Goal: Task Accomplishment & Management: Use online tool/utility

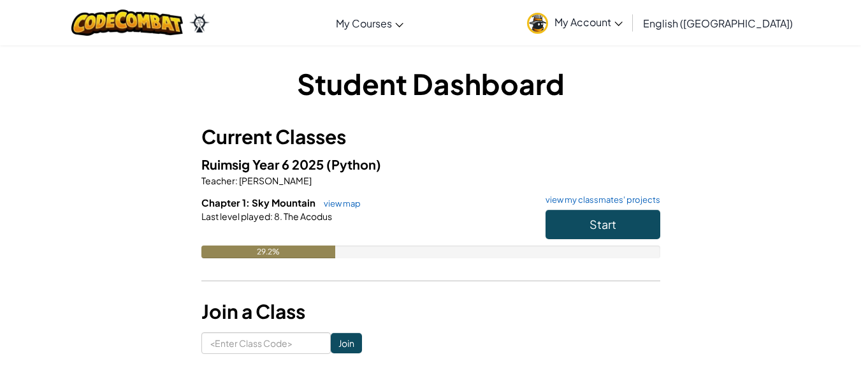
drag, startPoint x: 757, startPoint y: 239, endPoint x: 692, endPoint y: 233, distance: 65.3
click at [757, 237] on div "Student Dashboard Current Classes Ruimsig Year 6 2025 (Python) Teacher : [PERSO…" at bounding box center [431, 209] width 746 height 290
click at [717, 205] on div "Student Dashboard Current Classes Ruimsig Year 6 2025 (Python) Teacher : [PERSO…" at bounding box center [431, 209] width 746 height 290
click at [715, 206] on div "Student Dashboard Current Classes Ruimsig Year 6 2025 (Python) Teacher : [PERSO…" at bounding box center [431, 209] width 746 height 290
click at [523, 226] on div at bounding box center [430, 233] width 459 height 23
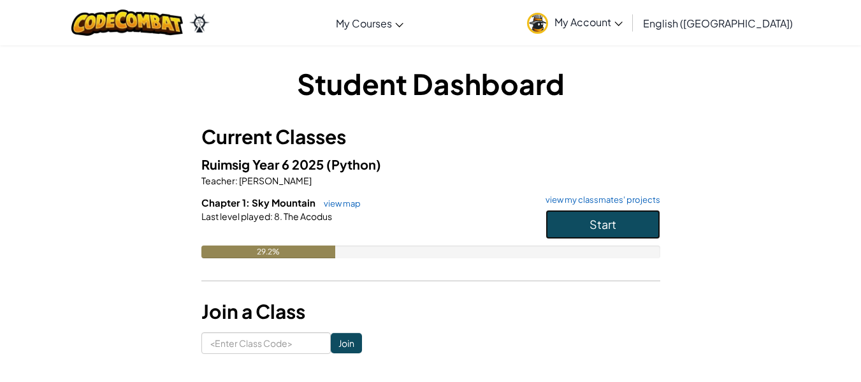
click at [629, 224] on button "Start" at bounding box center [603, 224] width 115 height 29
click at [637, 222] on button "Start" at bounding box center [603, 224] width 115 height 29
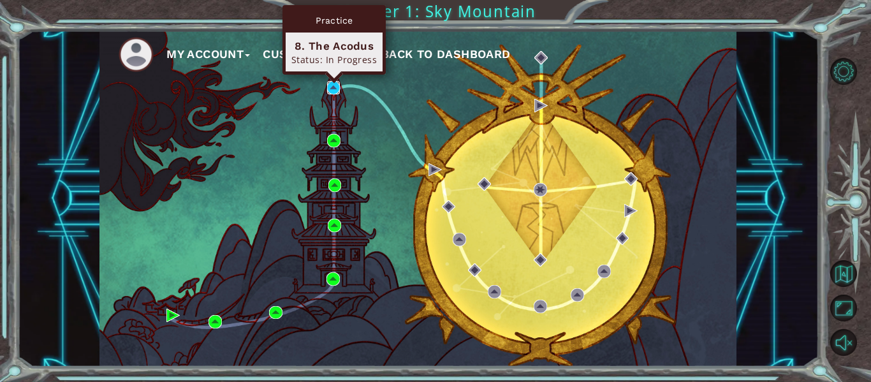
click at [330, 86] on img at bounding box center [333, 87] width 13 height 13
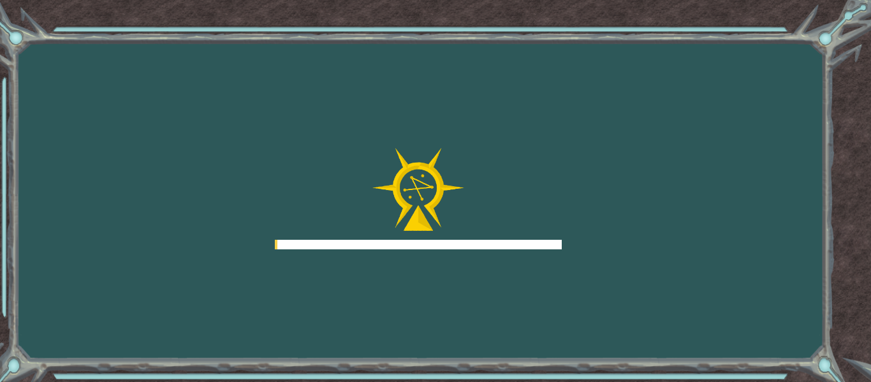
click at [330, 89] on div "Goals Error loading from server. Try refreshing the page. You'll need to join a…" at bounding box center [435, 191] width 871 height 382
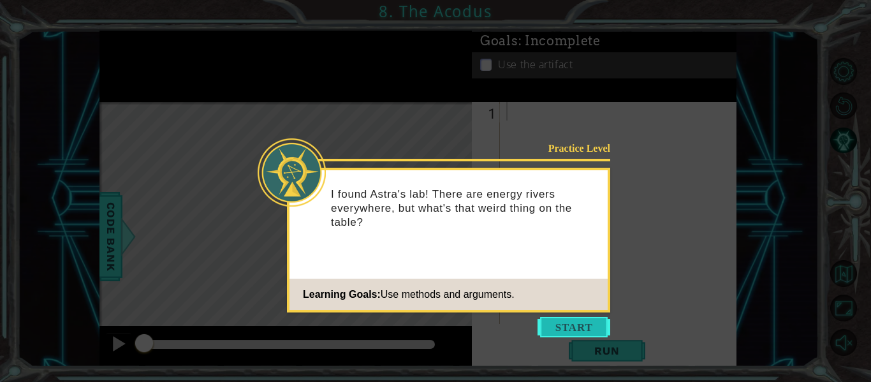
click at [572, 319] on button "Start" at bounding box center [573, 327] width 73 height 20
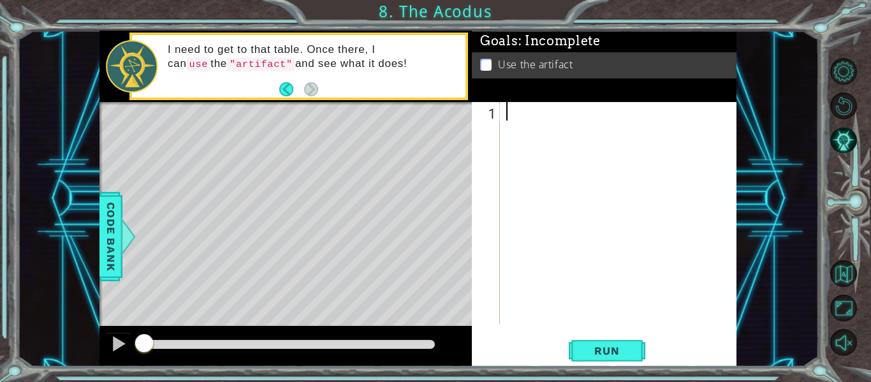
click at [514, 118] on div at bounding box center [622, 231] width 237 height 259
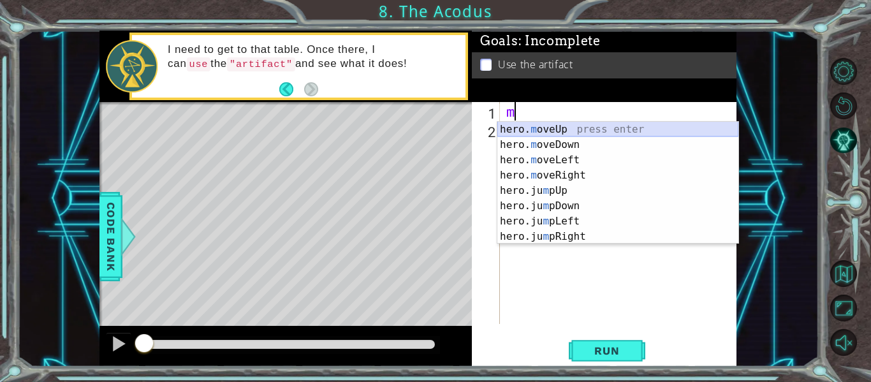
click at [574, 125] on div "hero. m oveUp press enter hero. m oveDown press enter hero. m oveLeft press ent…" at bounding box center [617, 198] width 241 height 153
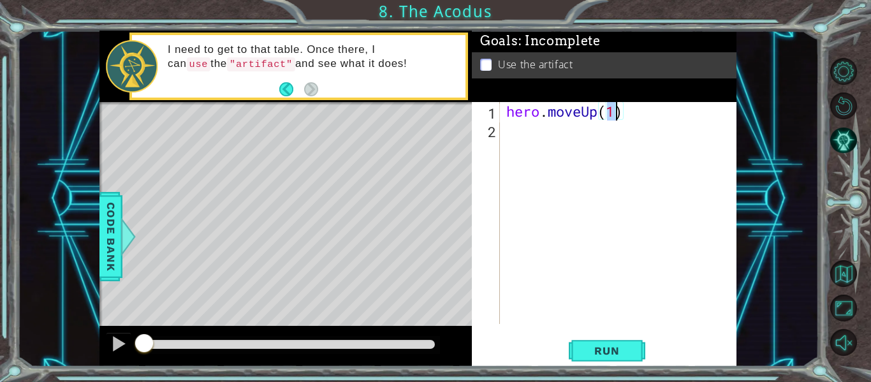
type textarea "hero.moveUp(2)"
click at [542, 133] on div "hero . moveUp ( 2 )" at bounding box center [622, 231] width 237 height 259
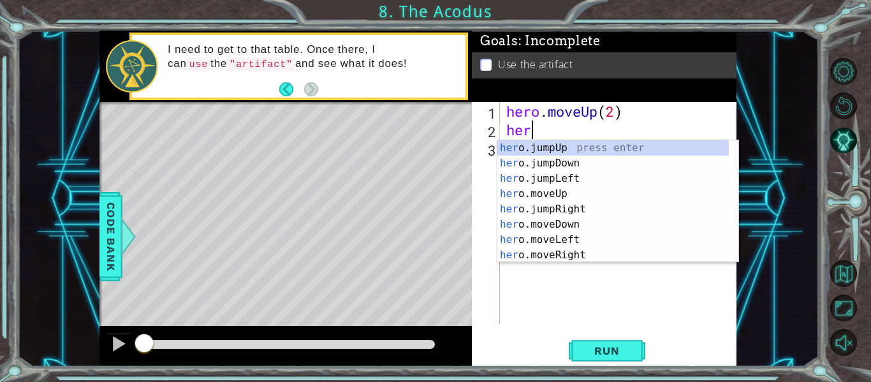
scroll to position [0, 1]
type textarea "hero"
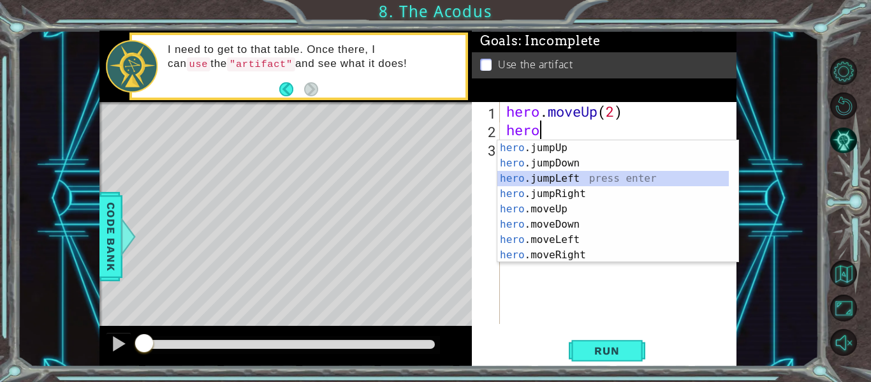
click at [537, 175] on div "hero .jumpUp press enter hero .jumpDown press enter hero .jumpLeft press enter …" at bounding box center [612, 216] width 231 height 153
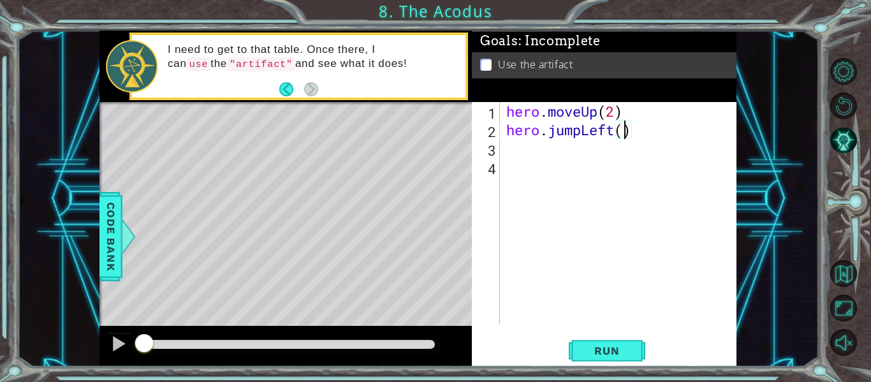
click at [625, 129] on div "hero . moveUp ( 2 ) hero . jumpLeft ( )" at bounding box center [622, 231] width 237 height 259
type textarea "hero.jumpLeft()"
click at [533, 157] on div "hero . moveUp ( 2 ) hero . jumpLeft ( )" at bounding box center [622, 231] width 237 height 259
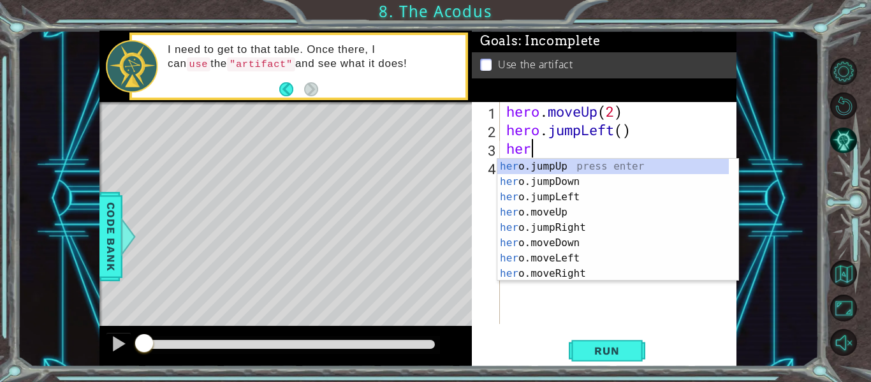
scroll to position [0, 1]
type textarea "hero"
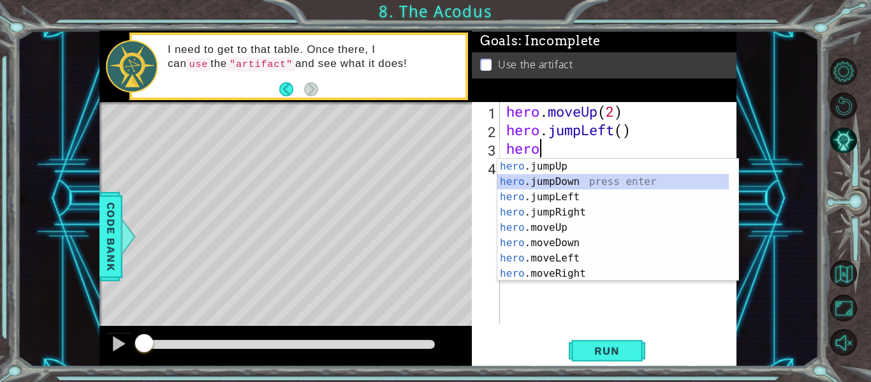
click at [527, 177] on div "hero .jumpUp press enter hero .jumpDown press enter hero .jumpLeft press enter …" at bounding box center [612, 235] width 231 height 153
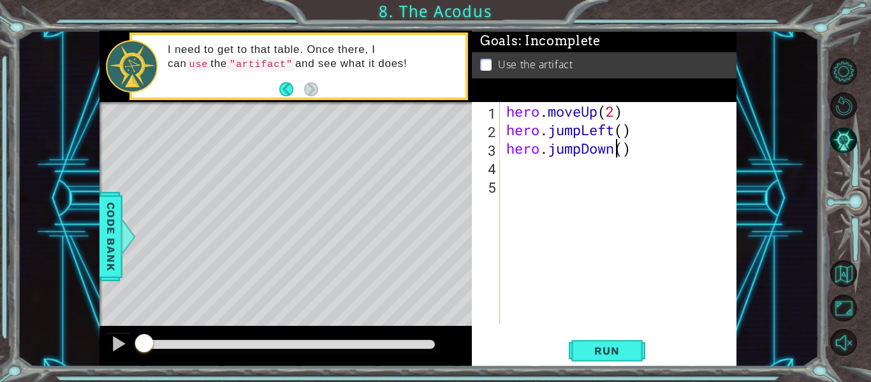
click at [617, 148] on div "hero . moveUp ( 2 ) hero . jumpLeft ( ) hero . jumpDown ( )" at bounding box center [622, 231] width 237 height 259
click at [622, 146] on div "hero . moveUp ( 2 ) hero . jumpLeft ( ) hero . jumpDown ( )" at bounding box center [622, 231] width 237 height 259
type textarea "hero.jumpDown(2)"
click at [537, 178] on div "hero . moveUp ( 2 ) hero . jumpLeft ( ) hero . jumpDown ( 2 )" at bounding box center [622, 231] width 237 height 259
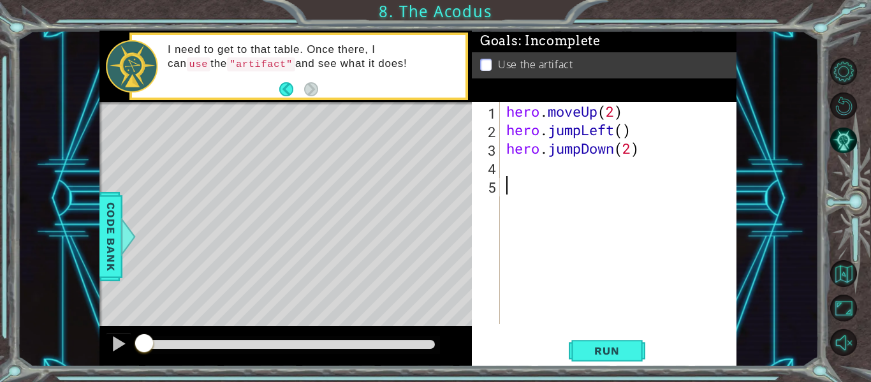
scroll to position [0, 0]
click at [534, 168] on div "hero . moveUp ( 2 ) hero . jumpLeft ( ) hero . jumpDown ( 2 )" at bounding box center [622, 231] width 237 height 259
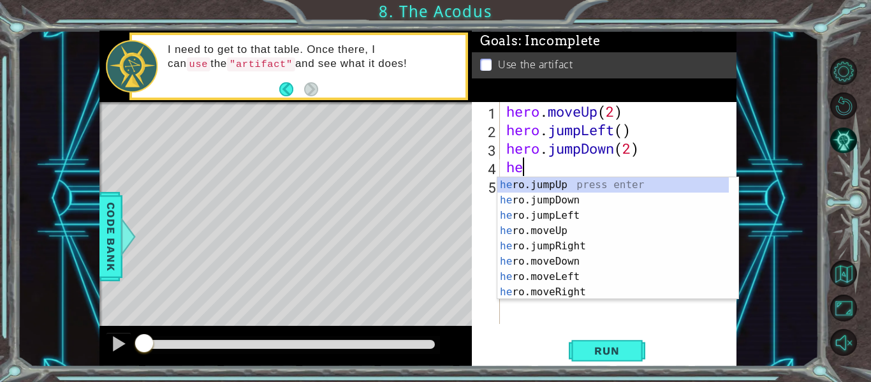
type textarea "her"
click at [565, 215] on div "her o.jumpUp press enter her o.jumpDown press enter her o.jumpLeft press enter …" at bounding box center [612, 253] width 231 height 153
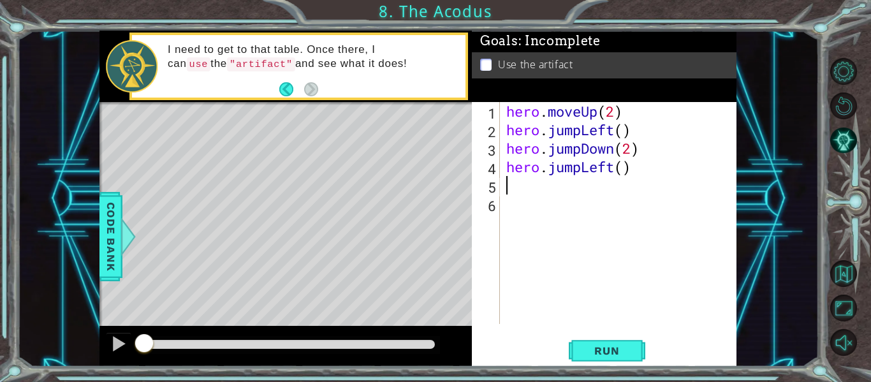
scroll to position [0, 0]
click at [564, 190] on div "hero . moveUp ( 2 ) hero . jumpLeft ( ) hero . jumpDown ( 2 ) hero . jumpLeft (…" at bounding box center [622, 231] width 237 height 259
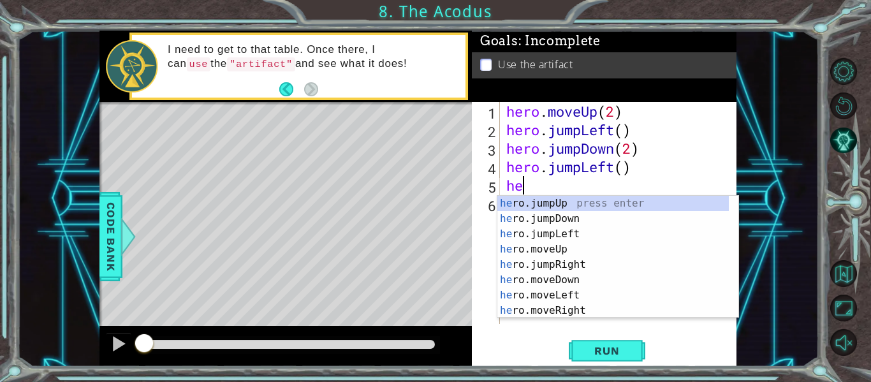
type textarea "her"
click at [567, 204] on div "her o.jumpUp press enter her o.jumpDown press enter her o.jumpLeft press enter …" at bounding box center [612, 272] width 231 height 153
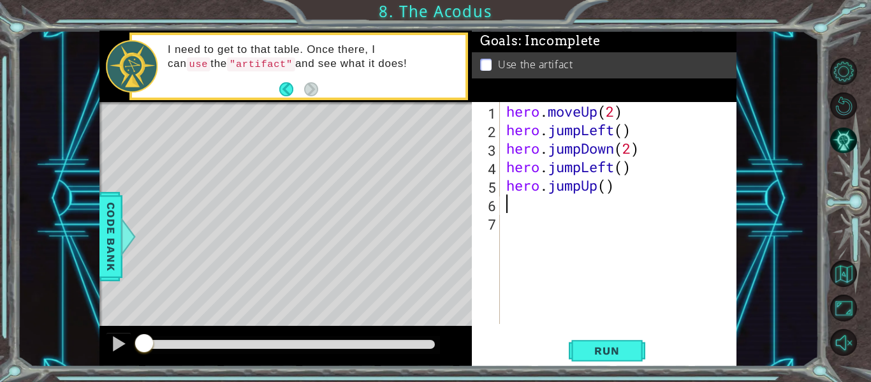
click at [538, 208] on div "hero . moveUp ( 2 ) hero . jumpLeft ( ) hero . jumpDown ( 2 ) hero . jumpLeft (…" at bounding box center [622, 231] width 237 height 259
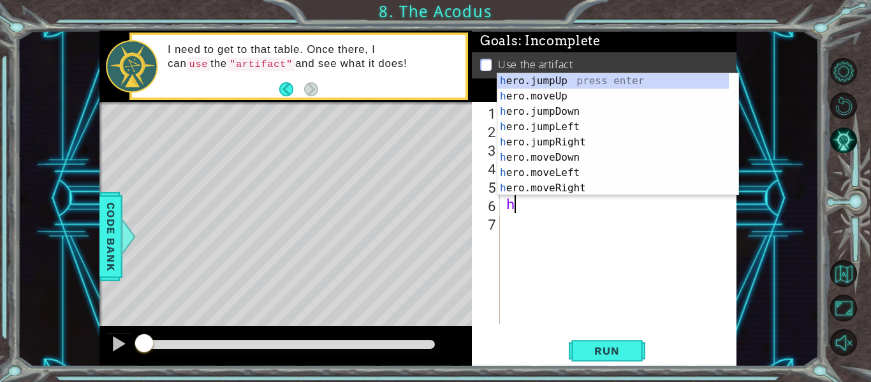
type textarea "her"
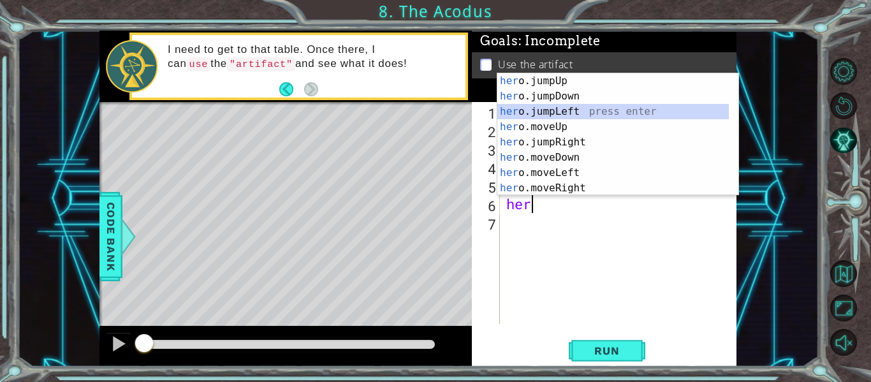
click at [563, 106] on div "her o.jumpUp press enter her o.jumpDown press enter her o.jumpLeft press enter …" at bounding box center [612, 149] width 231 height 153
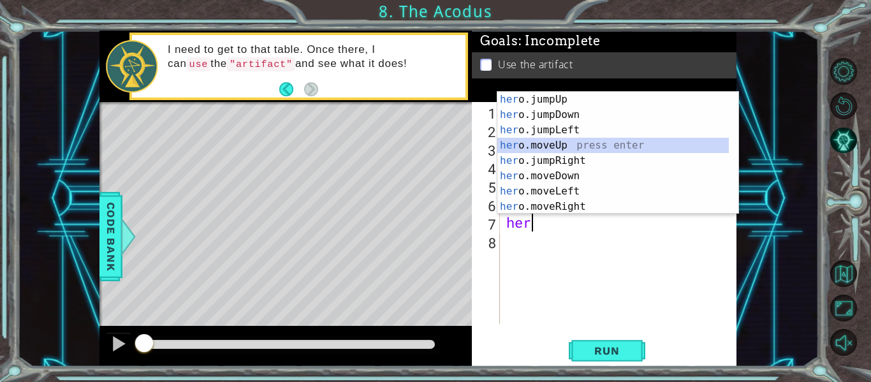
click at [546, 150] on div "her o.jumpUp press enter her o.jumpDown press enter her o.jumpLeft press enter …" at bounding box center [612, 168] width 231 height 153
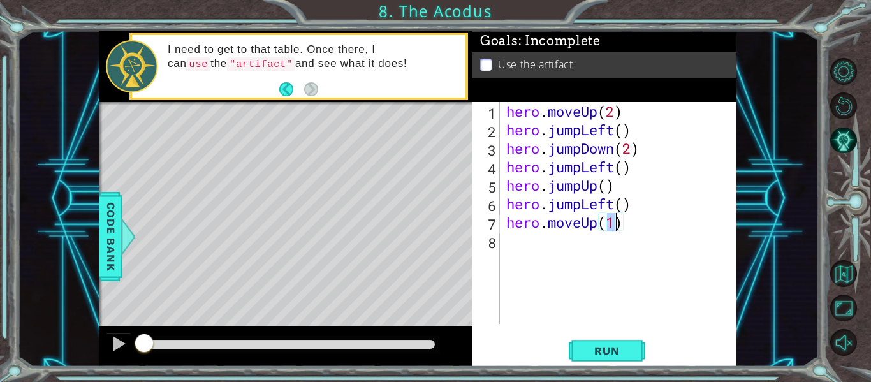
type textarea "hero.moveUp(2)"
click at [511, 252] on div "hero . moveUp ( 2 ) hero . jumpLeft ( ) hero . jumpDown ( 2 ) hero . jumpLeft (…" at bounding box center [622, 231] width 237 height 259
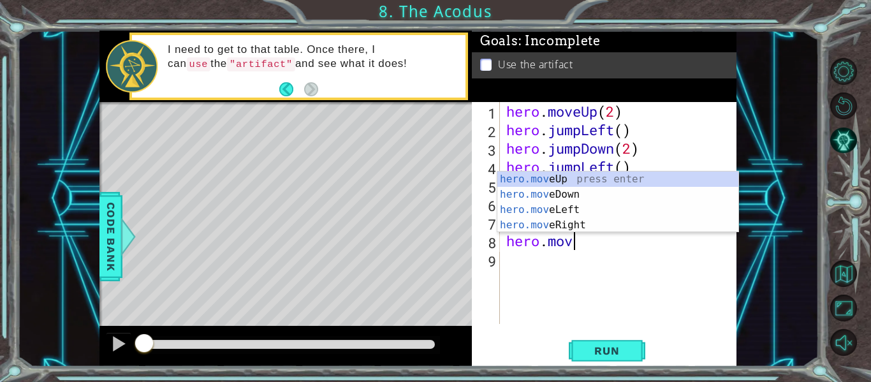
scroll to position [0, 3]
type textarea "hero.move"
click at [622, 252] on div "hero . moveUp ( 2 ) hero . jumpLeft ( ) hero . jumpDown ( 2 ) hero . jumpLeft (…" at bounding box center [622, 231] width 237 height 259
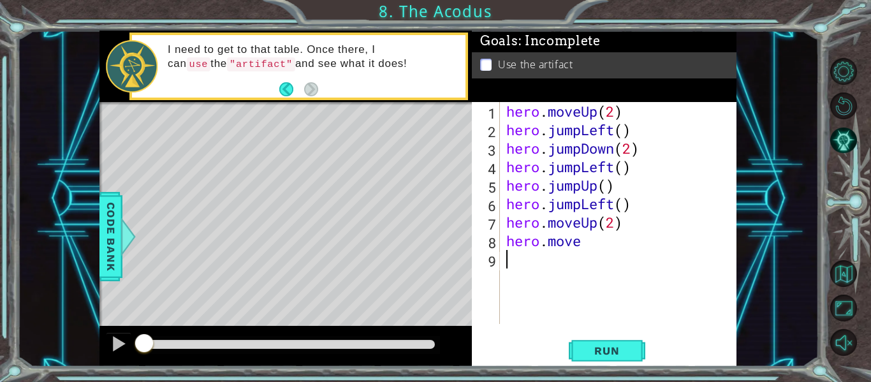
scroll to position [0, 0]
click at [590, 245] on div "hero . moveUp ( 2 ) hero . jumpLeft ( ) hero . jumpDown ( 2 ) hero . jumpLeft (…" at bounding box center [622, 231] width 237 height 259
click at [625, 358] on button "Run" at bounding box center [607, 351] width 77 height 26
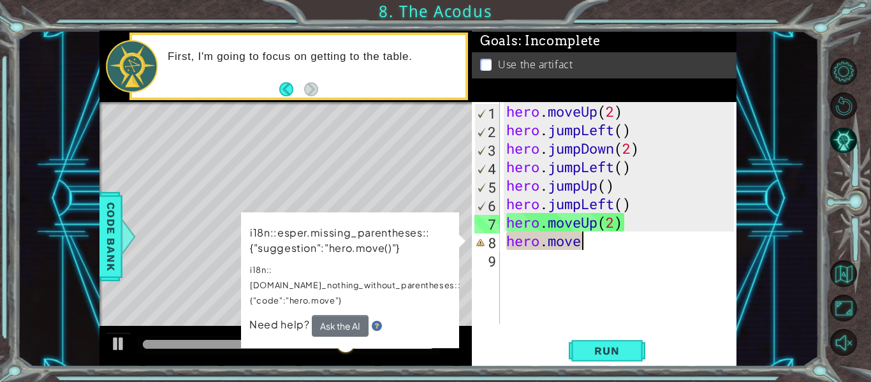
click at [648, 249] on div "hero . moveUp ( 2 ) hero . jumpLeft ( ) hero . jumpDown ( 2 ) hero . jumpLeft (…" at bounding box center [622, 231] width 237 height 259
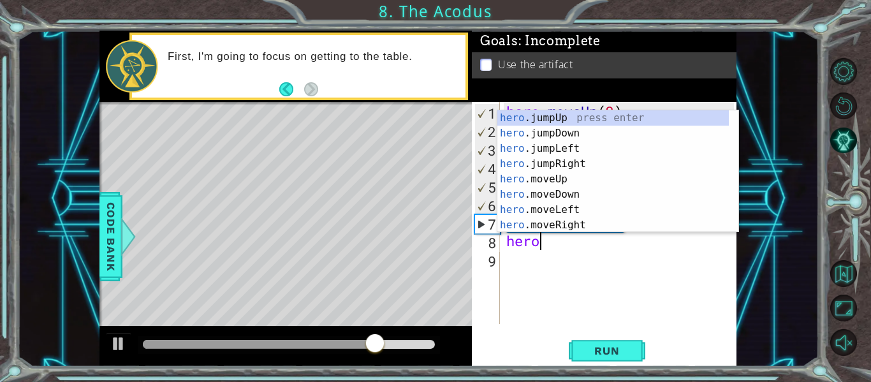
type textarea "h"
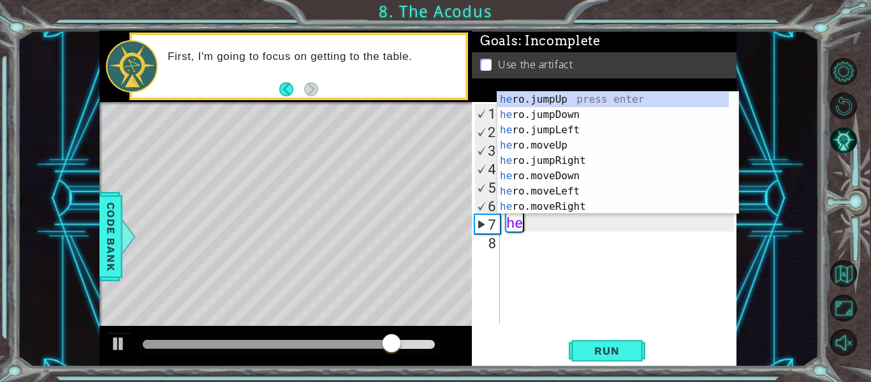
type textarea "h"
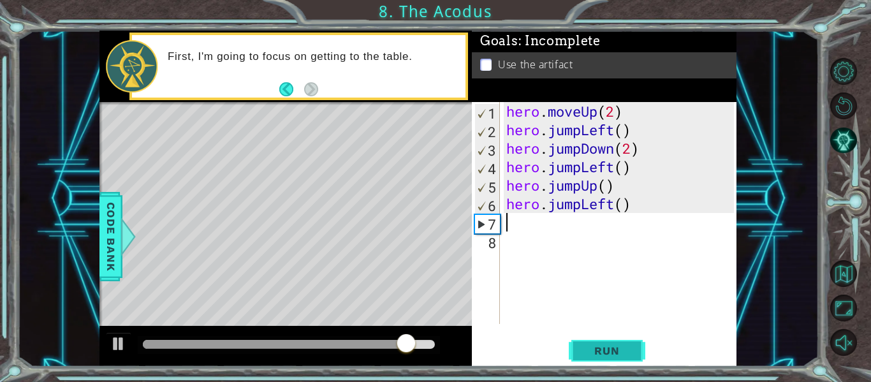
click at [629, 338] on button "Run" at bounding box center [607, 351] width 77 height 26
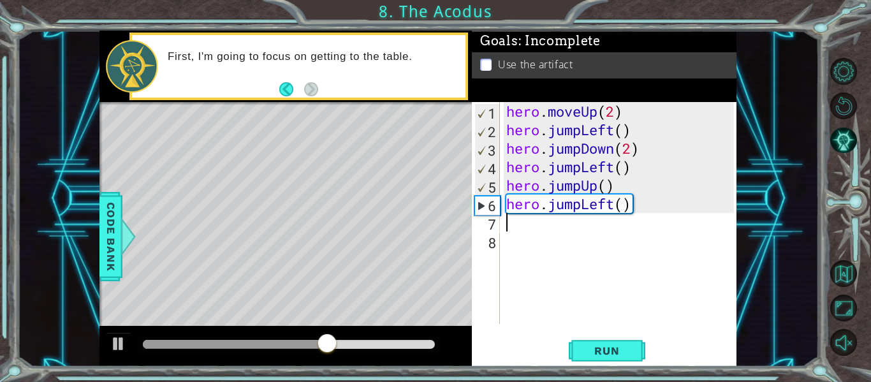
click at [642, 156] on div "hero . moveUp ( 2 ) hero . jumpLeft ( ) hero . jumpDown ( 2 ) hero . jumpLeft (…" at bounding box center [622, 231] width 237 height 259
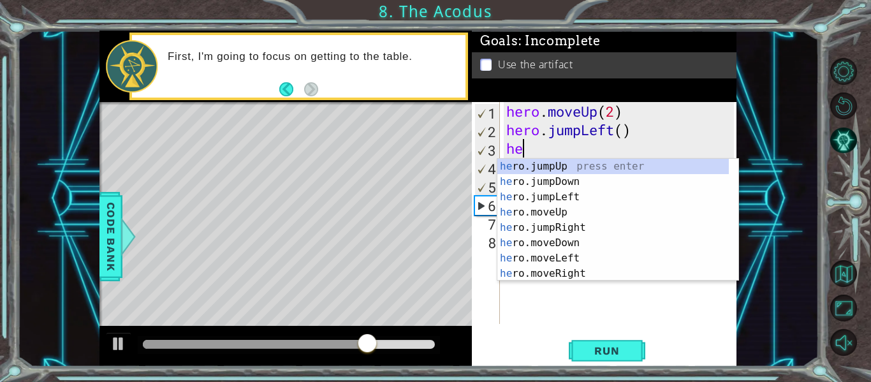
type textarea "h"
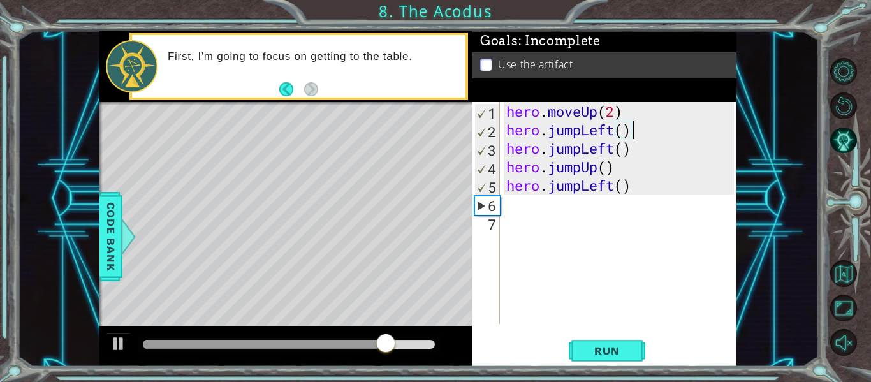
type textarea "hero.jumpLeft"
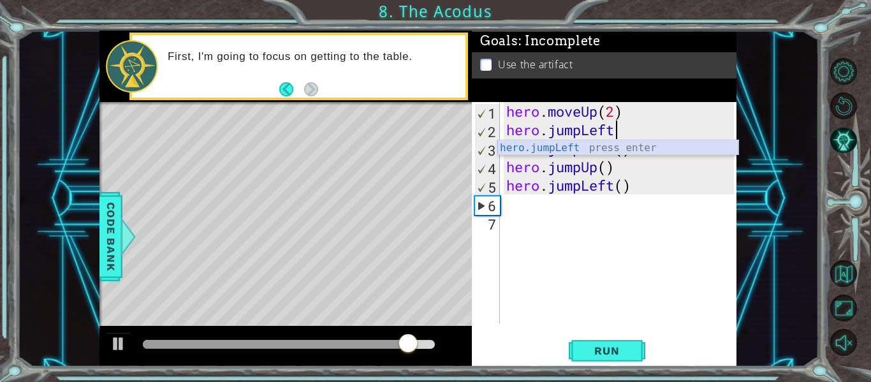
click at [645, 151] on div "hero.jumpLeft press enter" at bounding box center [617, 163] width 241 height 46
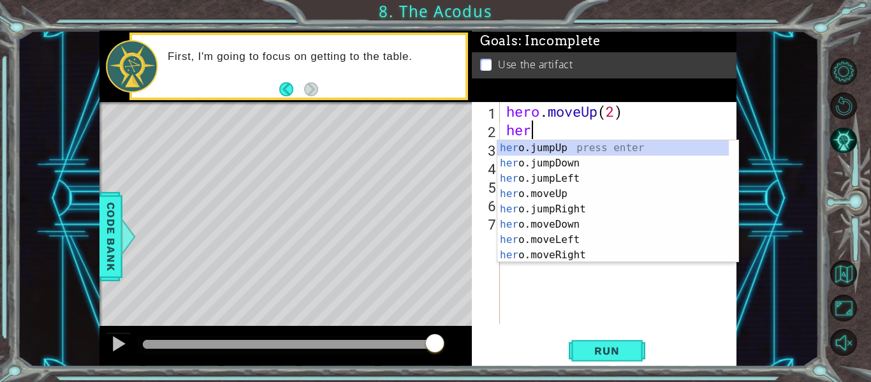
type textarea "h"
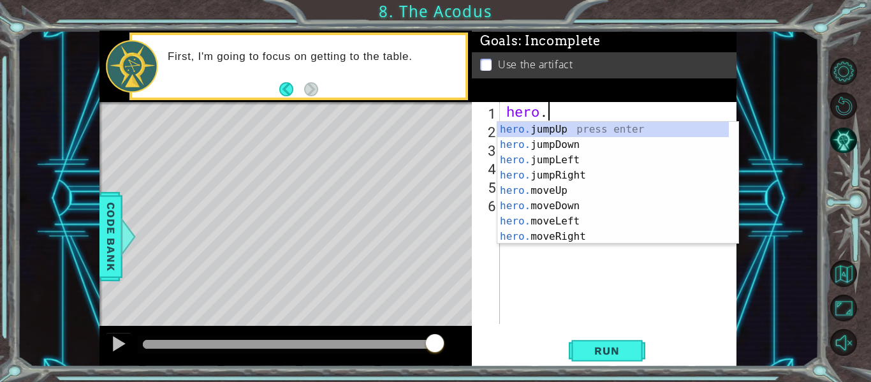
type textarea "h"
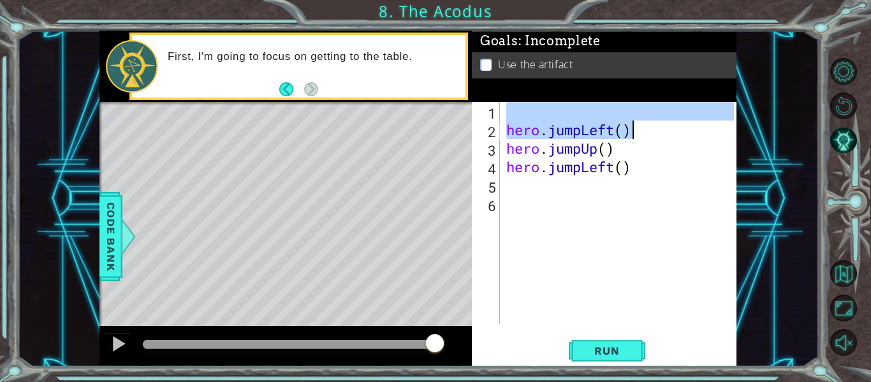
drag, startPoint x: 618, startPoint y: 117, endPoint x: 653, endPoint y: 136, distance: 40.5
click at [649, 136] on div "hero . jumpLeft ( ) hero . jumpUp ( ) hero . jumpLeft ( )" at bounding box center [622, 231] width 237 height 259
click at [587, 174] on div "hero . jumpLeft ( ) hero . jumpUp ( ) hero . jumpLeft ( )" at bounding box center [622, 231] width 237 height 259
click at [588, 170] on div "hero . jumpLeft ( ) hero . jumpUp ( ) hero . jumpLeft ( )" at bounding box center [622, 231] width 237 height 259
click at [597, 159] on div "hero . jumpLeft ( ) hero . jumpUp ( ) hero . jumpLeft ( )" at bounding box center [622, 231] width 237 height 259
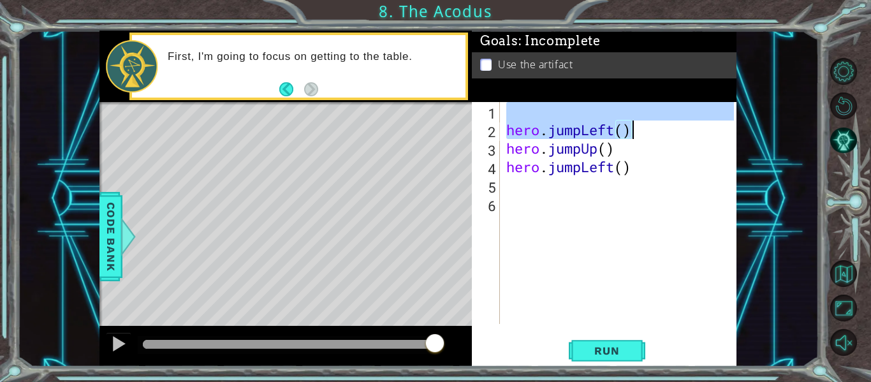
click at [605, 141] on div "hero . jumpLeft ( ) hero . jumpUp ( ) hero . jumpLeft ( )" at bounding box center [622, 231] width 237 height 259
click at [643, 161] on div "hero . jumpLeft ( ) hero . jumpUp ( ) hero . jumpLeft ( )" at bounding box center [622, 231] width 237 height 259
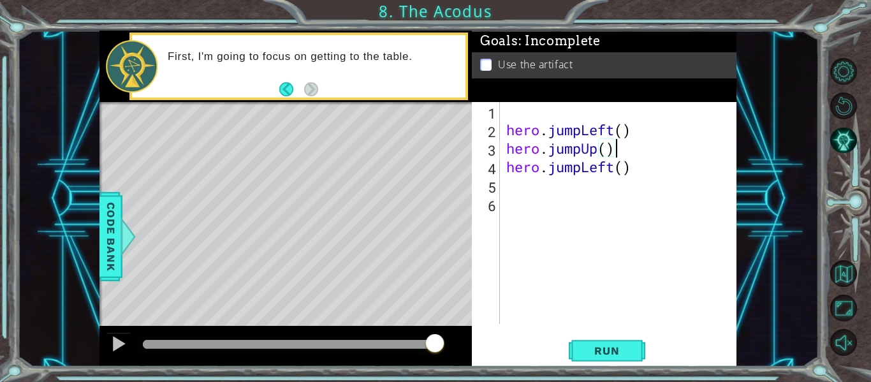
click at [576, 166] on div "hero . jumpLeft ( ) hero . jumpUp ( ) hero . jumpLeft ( )" at bounding box center [622, 231] width 237 height 259
click at [577, 166] on div "hero . jumpLeft ( ) hero . jumpUp ( ) hero . jumpLeft ( )" at bounding box center [619, 213] width 230 height 222
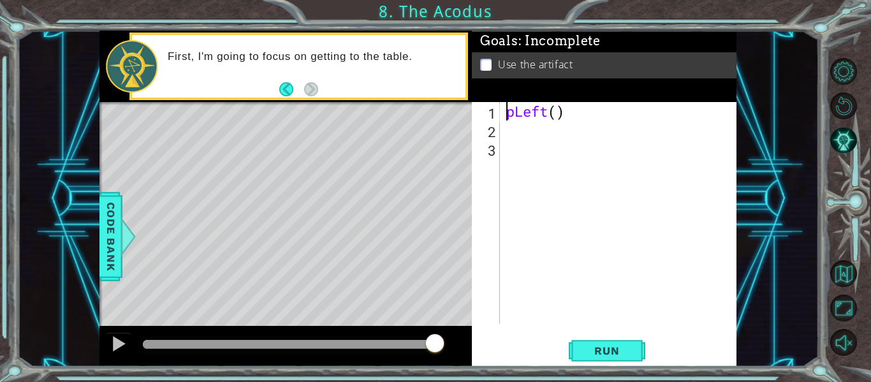
click at [566, 118] on div "pLeft ( )" at bounding box center [622, 231] width 237 height 259
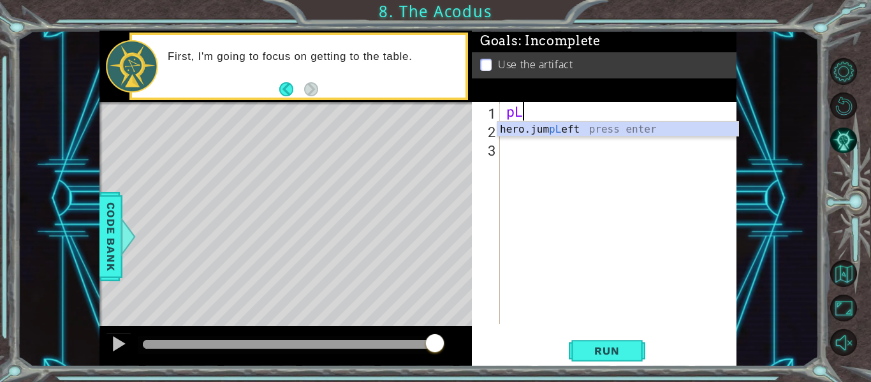
type textarea "p"
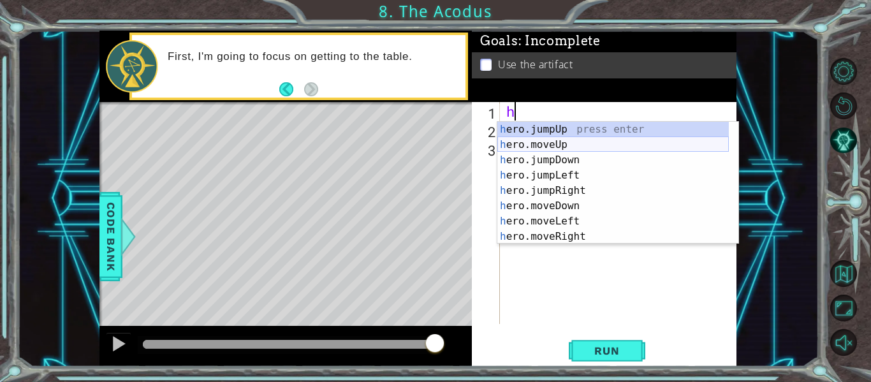
click at [562, 142] on div "h ero.jumpUp press enter h ero.moveUp press enter h ero.jumpDown press enter h …" at bounding box center [612, 198] width 231 height 153
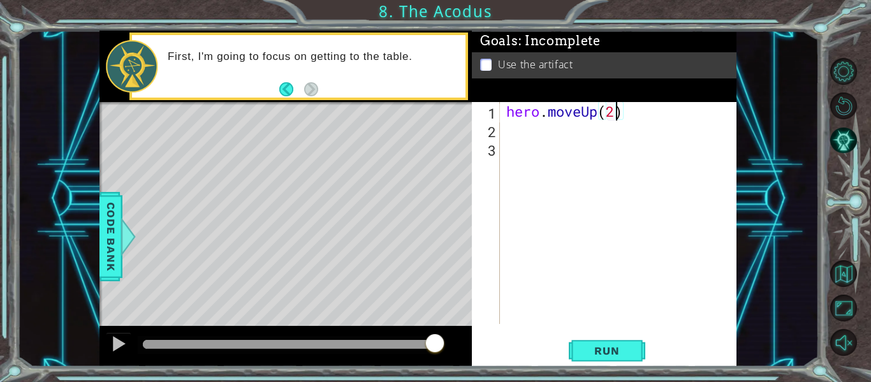
scroll to position [0, 4]
type textarea "hero.moveUp(2)"
click at [613, 358] on button "Run" at bounding box center [607, 351] width 77 height 26
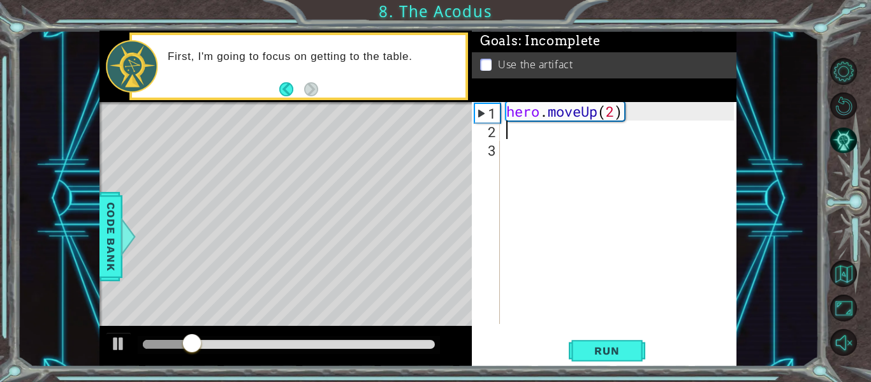
click at [551, 133] on div "hero . moveUp ( 2 )" at bounding box center [622, 231] width 237 height 259
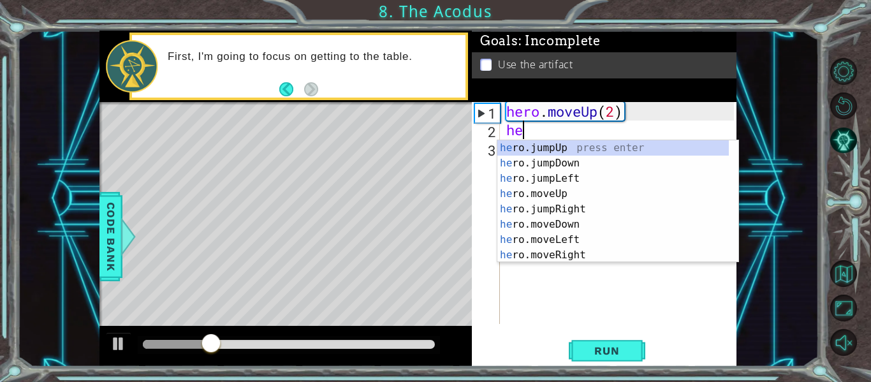
type textarea "her"
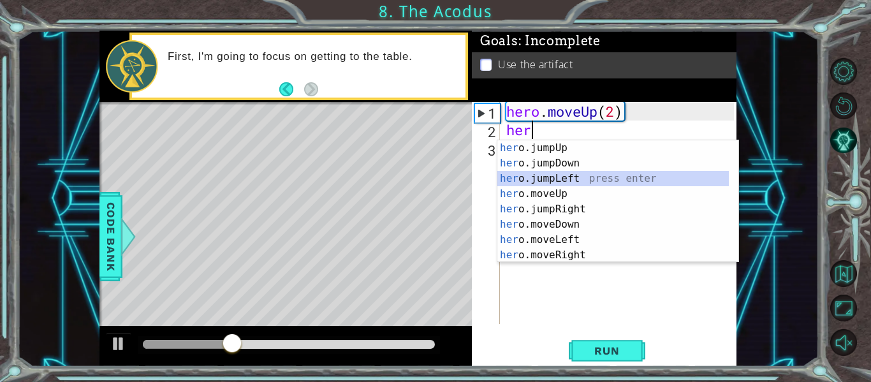
click at [537, 171] on div "her o.jumpUp press enter her o.jumpDown press enter her o.jumpLeft press enter …" at bounding box center [612, 216] width 231 height 153
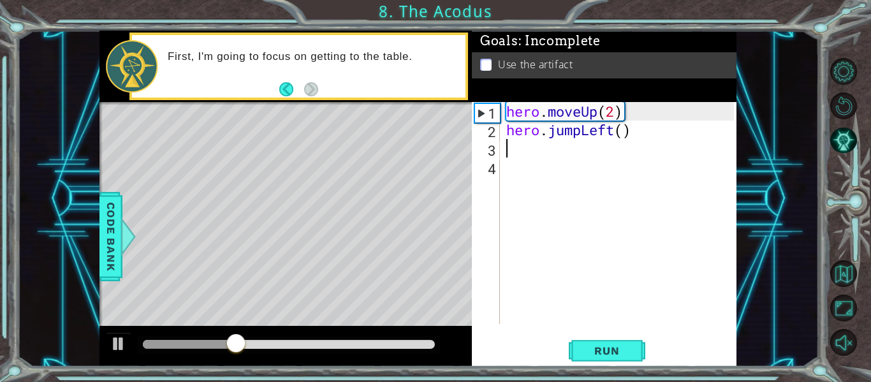
scroll to position [0, 0]
click at [603, 360] on button "Run" at bounding box center [607, 351] width 77 height 26
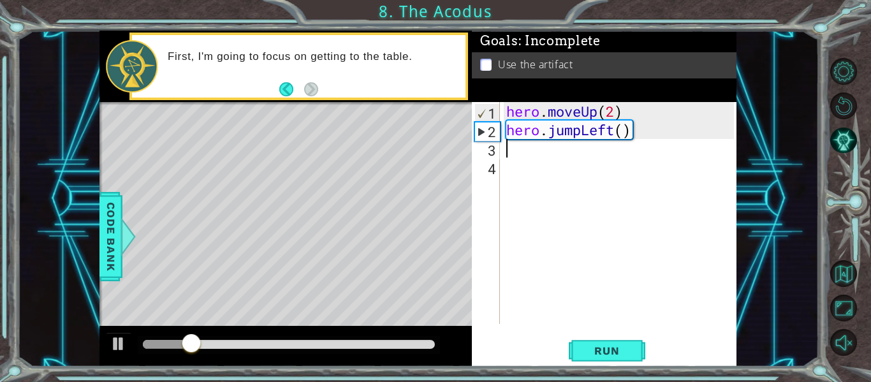
click at [527, 138] on div "hero . moveUp ( 2 ) hero . jumpLeft ( )" at bounding box center [622, 231] width 237 height 259
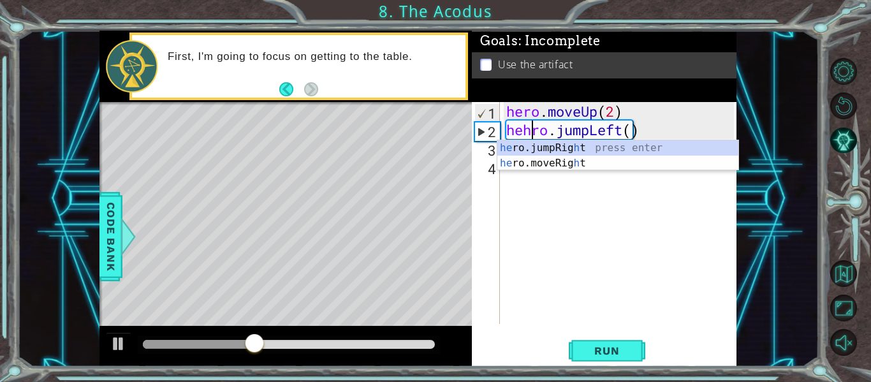
type textarea "hero.jumpLeft()"
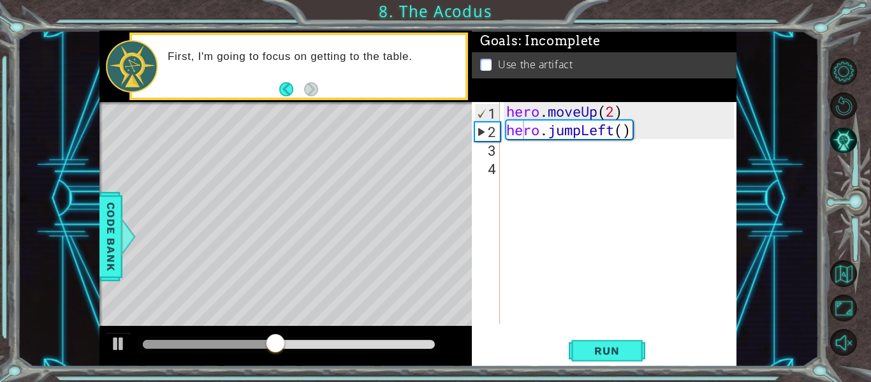
drag, startPoint x: 646, startPoint y: 360, endPoint x: 633, endPoint y: 319, distance: 42.9
click at [645, 351] on div "Run" at bounding box center [606, 351] width 265 height 26
click at [513, 143] on div "hero . moveUp ( 2 ) hero . jumpLeft ( )" at bounding box center [622, 231] width 237 height 259
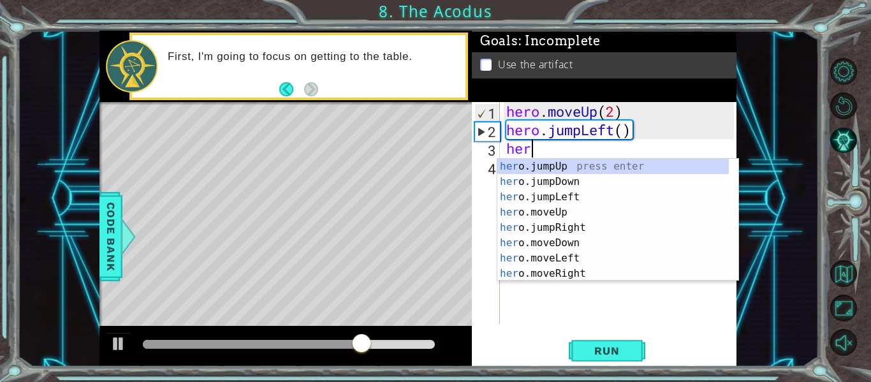
scroll to position [0, 1]
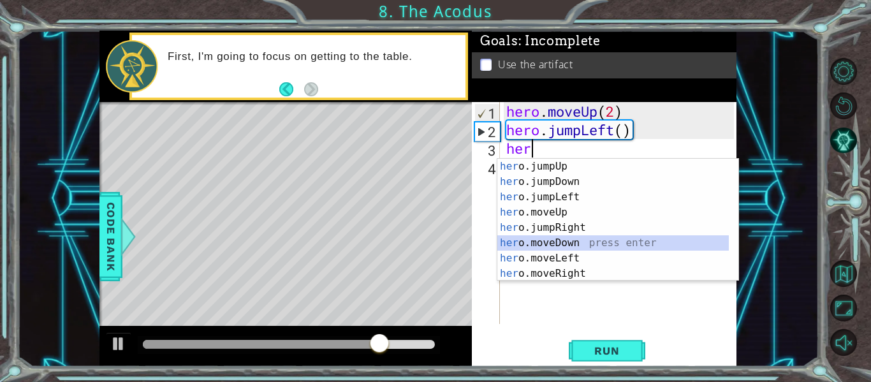
click at [562, 237] on div "her o.jumpUp press enter her o.jumpDown press enter her o.jumpLeft press enter …" at bounding box center [612, 235] width 231 height 153
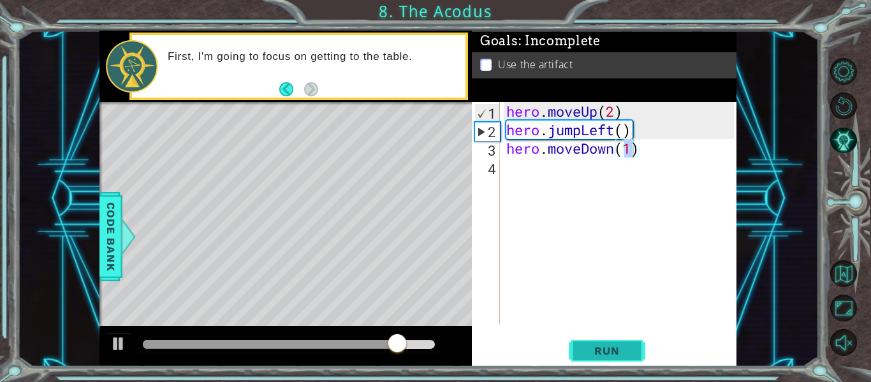
click at [606, 351] on span "Run" at bounding box center [606, 350] width 50 height 13
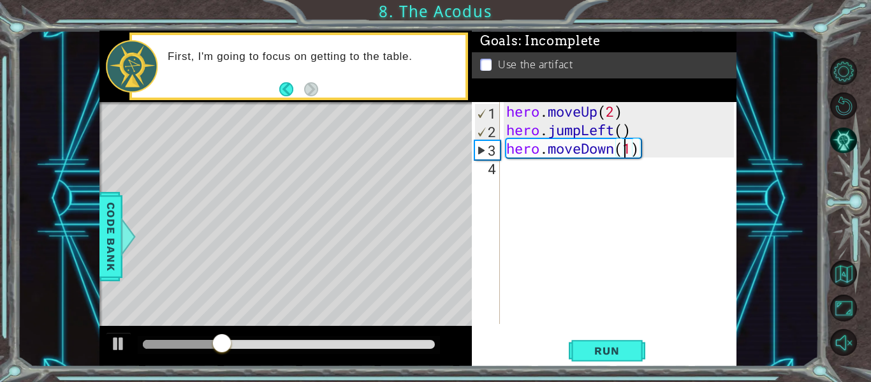
click at [627, 154] on div "hero . moveUp ( 2 ) hero . jumpLeft ( ) hero . moveDown ( 1 )" at bounding box center [622, 231] width 237 height 259
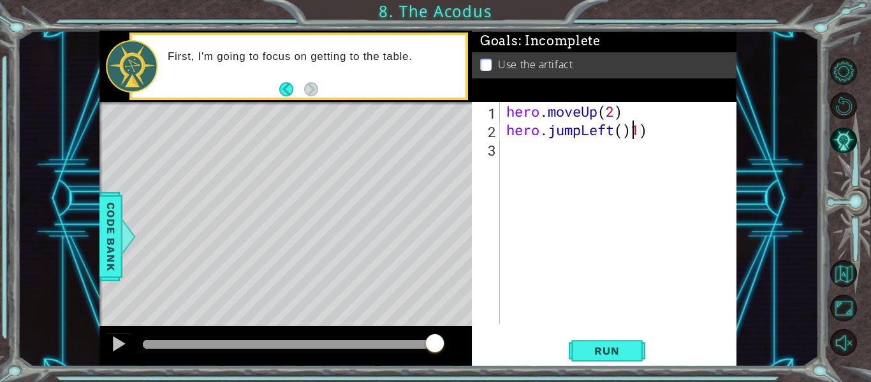
scroll to position [0, 6]
type textarea "hero.jumpLeft(1)"
click at [522, 151] on div "hero . moveUp ( 2 ) hero . jumpLeft ( 1 )" at bounding box center [622, 231] width 237 height 259
drag, startPoint x: 622, startPoint y: 356, endPoint x: 621, endPoint y: 363, distance: 7.1
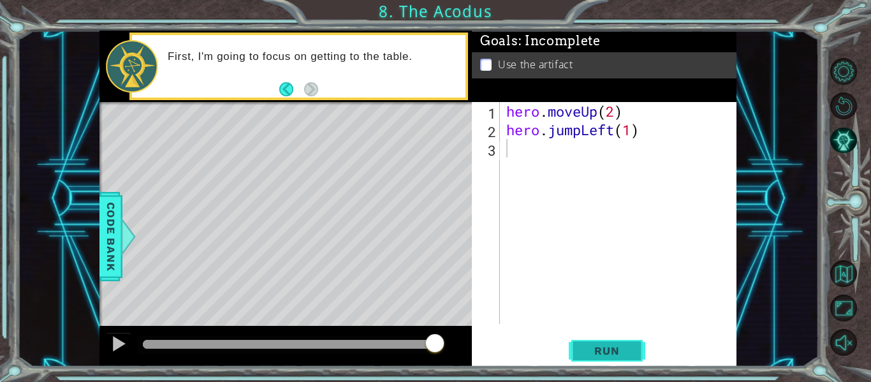
click at [622, 357] on button "Run" at bounding box center [607, 351] width 77 height 26
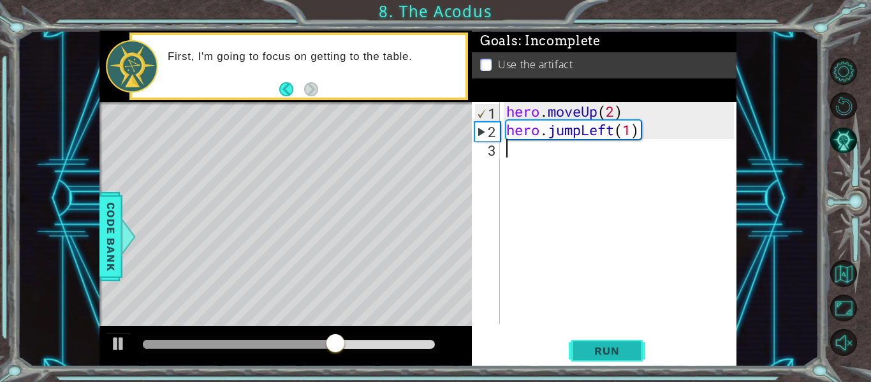
click at [618, 347] on span "Run" at bounding box center [606, 350] width 50 height 13
click at [581, 131] on div "hero . moveUp ( 2 ) hero . jumpLeft ( 1 )" at bounding box center [622, 231] width 237 height 259
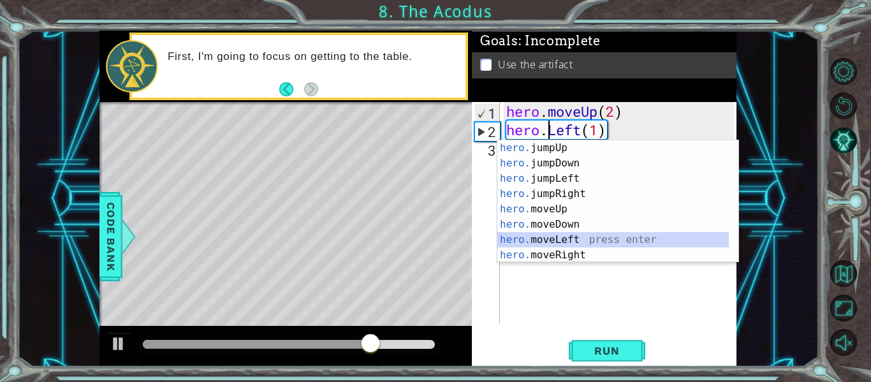
click at [588, 235] on div "hero. jumpUp press enter hero. jumpDown press enter hero. jumpLeft press enter …" at bounding box center [612, 216] width 231 height 153
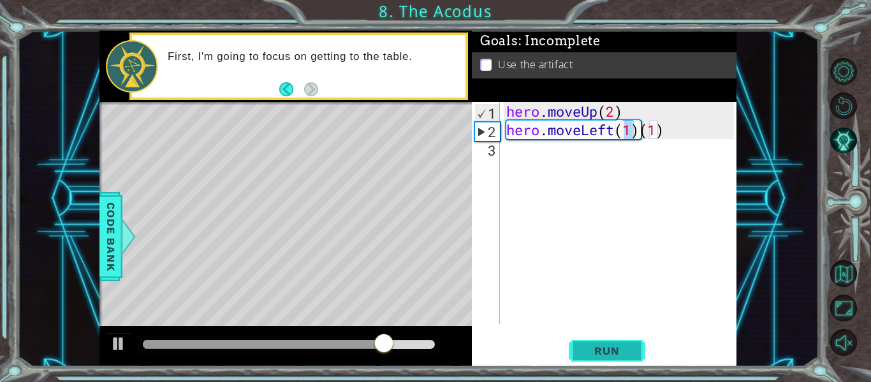
click at [625, 346] on span "Run" at bounding box center [606, 350] width 50 height 13
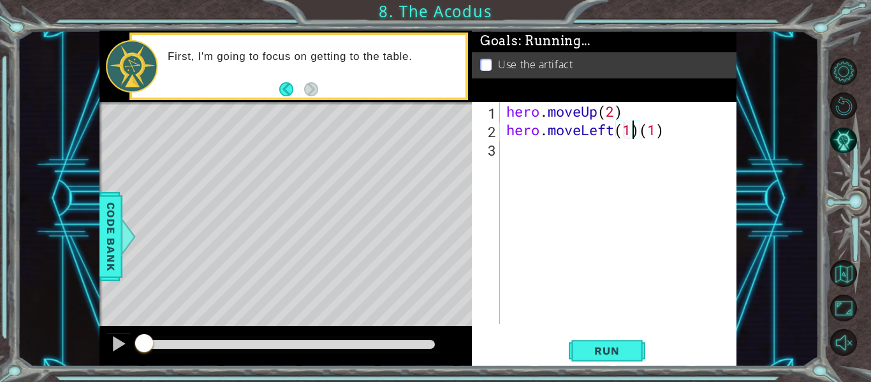
click at [662, 128] on div "hero . moveUp ( 2 ) hero . moveLeft ( 1 ) ( 1 )" at bounding box center [622, 231] width 237 height 259
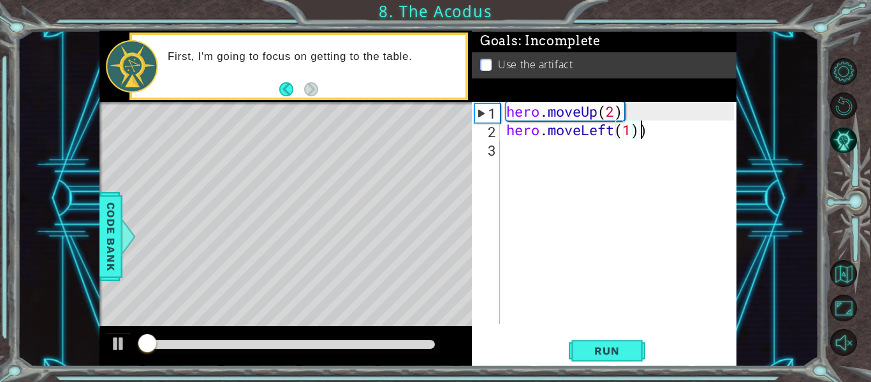
type textarea "hero.moveLeft(1)"
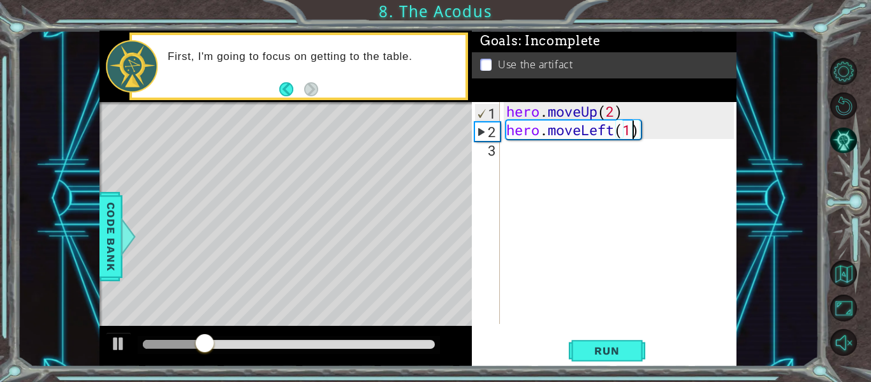
click at [525, 166] on div "hero . moveUp ( 2 ) hero . moveLeft ( 1 )" at bounding box center [622, 231] width 237 height 259
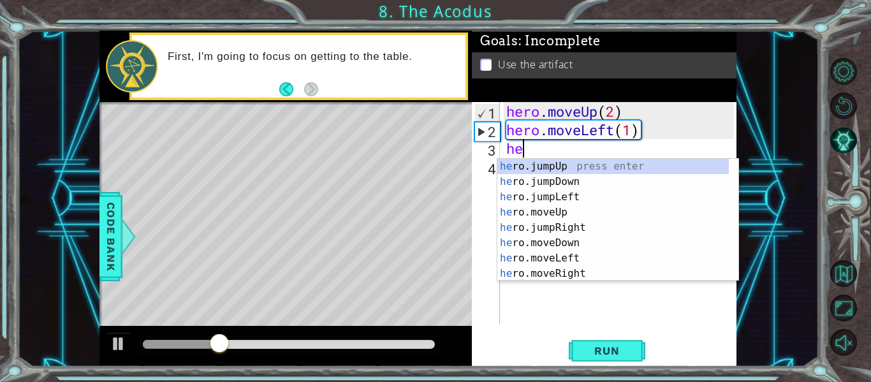
scroll to position [0, 1]
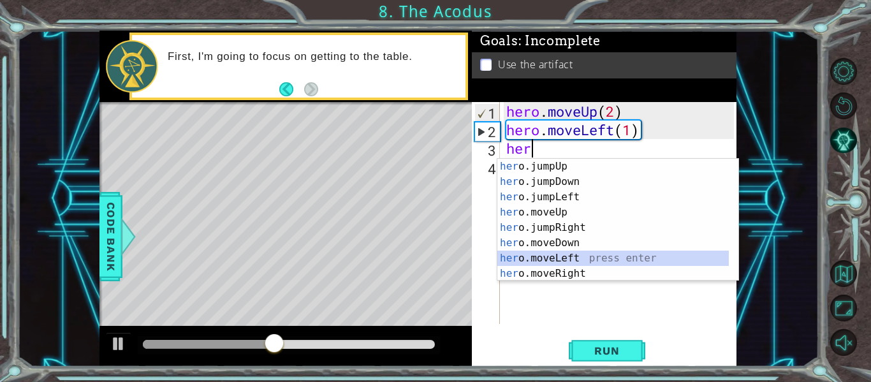
click at [557, 253] on div "her o.jumpUp press enter her o.jumpDown press enter her o.jumpLeft press enter …" at bounding box center [612, 235] width 231 height 153
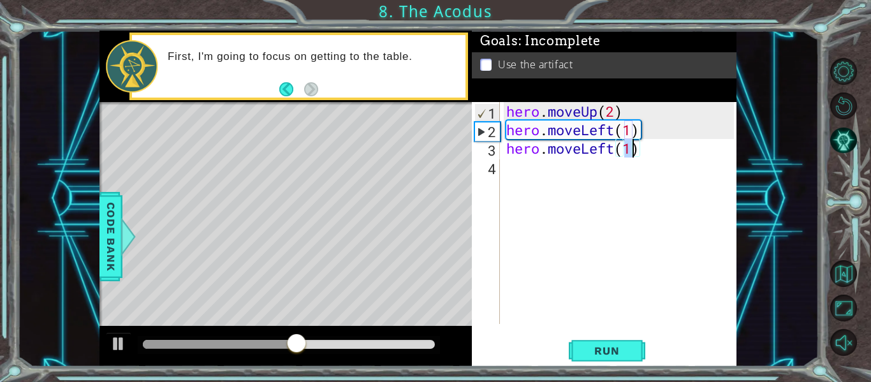
click at [602, 148] on div "hero . moveUp ( 2 ) hero . moveLeft ( 1 ) hero . moveLeft ( 1 )" at bounding box center [622, 231] width 237 height 259
click at [608, 148] on div "hero . moveUp ( 2 ) hero . moveLeft ( 1 ) hero . moveLeft ( 1 )" at bounding box center [622, 231] width 237 height 259
click at [610, 147] on div "hero . moveUp ( 2 ) hero . moveLeft ( 1 ) hero . moveLeft ( 1 )" at bounding box center [622, 231] width 237 height 259
click at [613, 147] on div "hero . moveUp ( 2 ) hero . moveLeft ( 1 ) hero . moveLeft ( 1 )" at bounding box center [622, 231] width 237 height 259
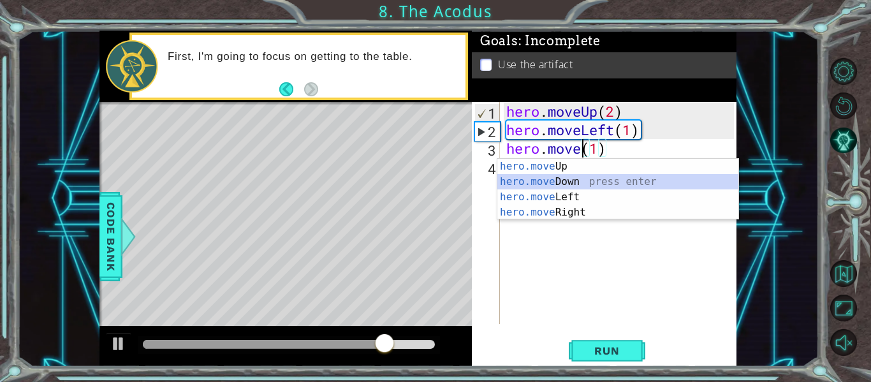
click at [602, 177] on div "hero.move Up press enter hero.move Down press enter hero.move Left press enter …" at bounding box center [617, 205] width 241 height 92
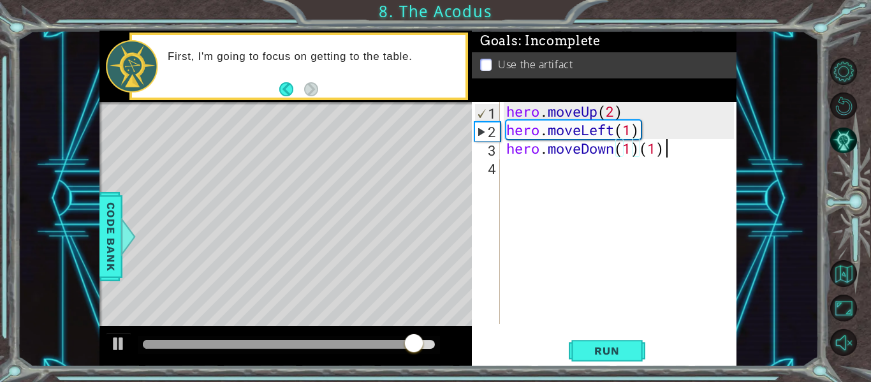
click at [664, 146] on div "hero . moveUp ( 2 ) hero . moveLeft ( 1 ) hero . moveDown ( 1 ) ( 1 )" at bounding box center [622, 231] width 237 height 259
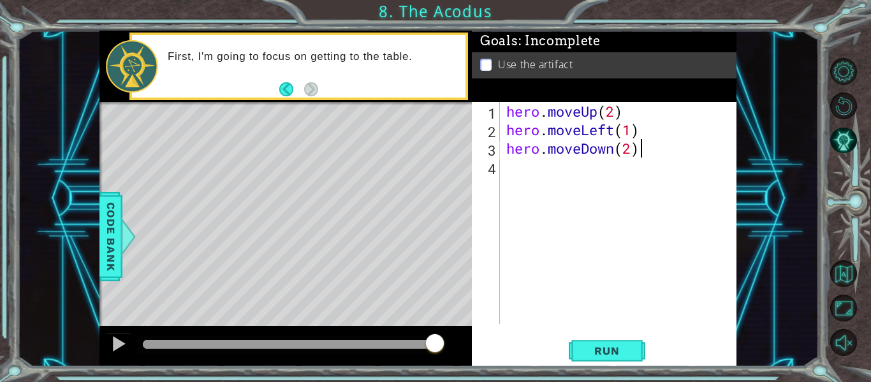
scroll to position [0, 6]
type textarea "hero.moveDown(2)"
click at [565, 184] on div "hero . moveUp ( 2 ) hero . moveLeft ( 1 ) hero . moveDown ( 2 )" at bounding box center [622, 231] width 237 height 259
click at [606, 347] on span "Run" at bounding box center [606, 350] width 50 height 13
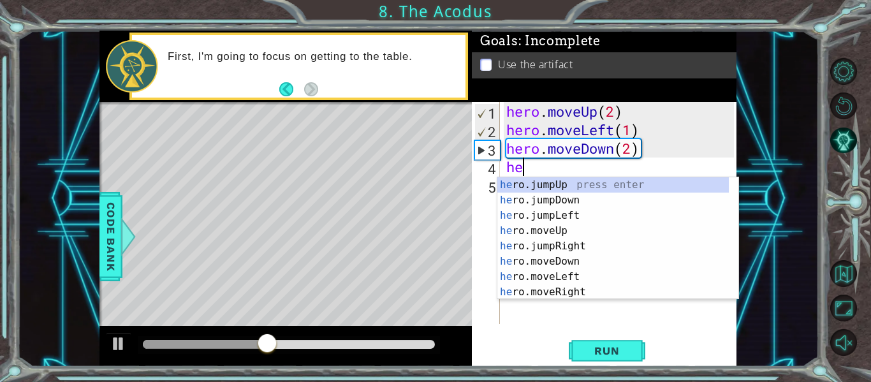
type textarea "her"
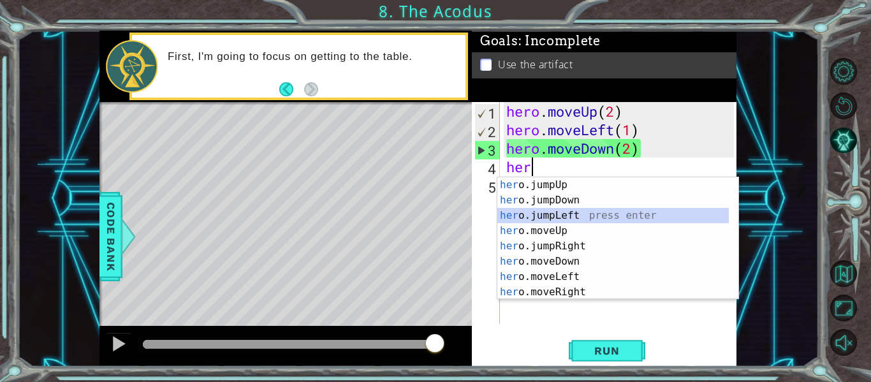
click at [563, 214] on div "her o.jumpUp press enter her o.jumpDown press enter her o.jumpLeft press enter …" at bounding box center [612, 253] width 231 height 153
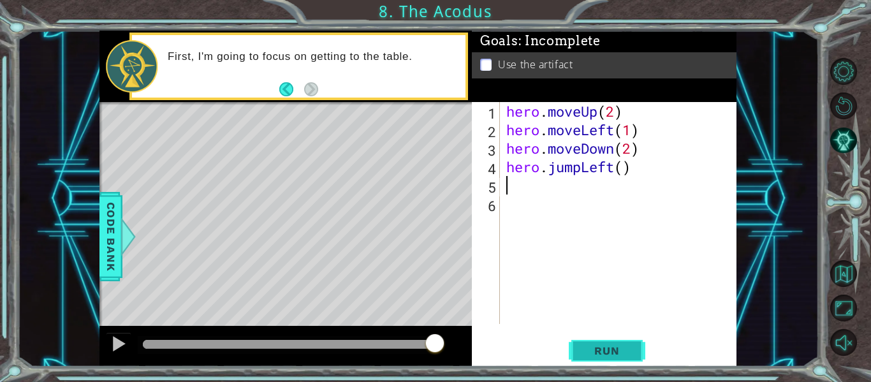
click at [636, 351] on button "Run" at bounding box center [607, 351] width 77 height 26
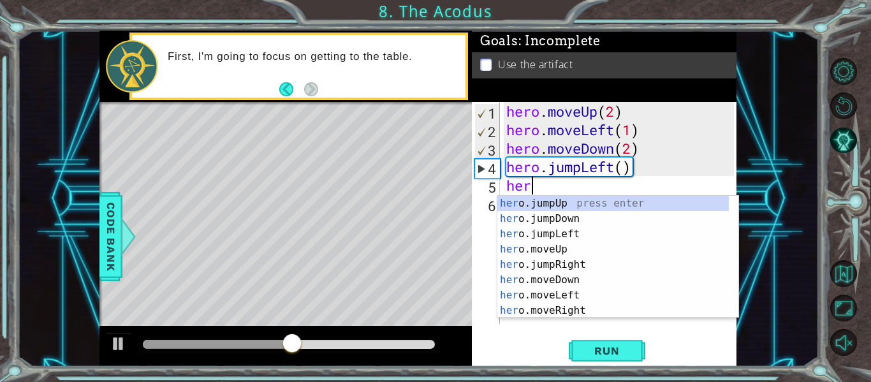
scroll to position [0, 1]
drag, startPoint x: 574, startPoint y: 248, endPoint x: 579, endPoint y: 243, distance: 6.8
click at [575, 247] on div "her o.jumpUp press enter her o.jumpDown press enter her o.jumpLeft press enter …" at bounding box center [612, 272] width 231 height 153
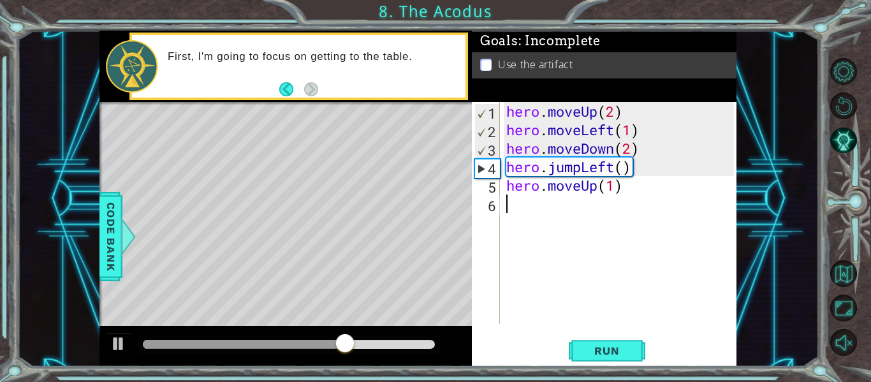
drag, startPoint x: 579, startPoint y: 243, endPoint x: 608, endPoint y: 192, distance: 58.5
click at [608, 192] on div "hero . moveUp ( 2 ) hero . moveLeft ( 1 ) hero . moveDown ( 2 ) hero . jumpLeft…" at bounding box center [622, 231] width 237 height 259
click at [612, 190] on div "hero . moveUp ( 2 ) hero . moveLeft ( 1 ) hero . moveDown ( 2 ) hero . jumpLeft…" at bounding box center [619, 213] width 230 height 222
type textarea "hero.moveUp(2)"
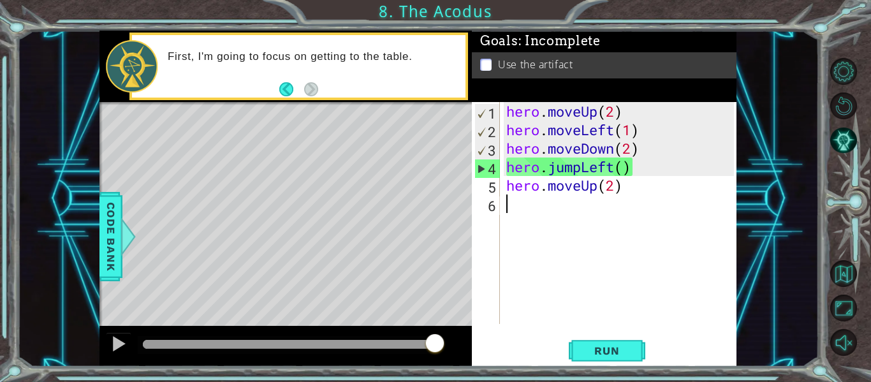
click at [555, 201] on div "hero . moveUp ( 2 ) hero . moveLeft ( 1 ) hero . moveDown ( 2 ) hero . jumpLeft…" at bounding box center [622, 231] width 237 height 259
click at [592, 362] on button "Run" at bounding box center [607, 351] width 77 height 26
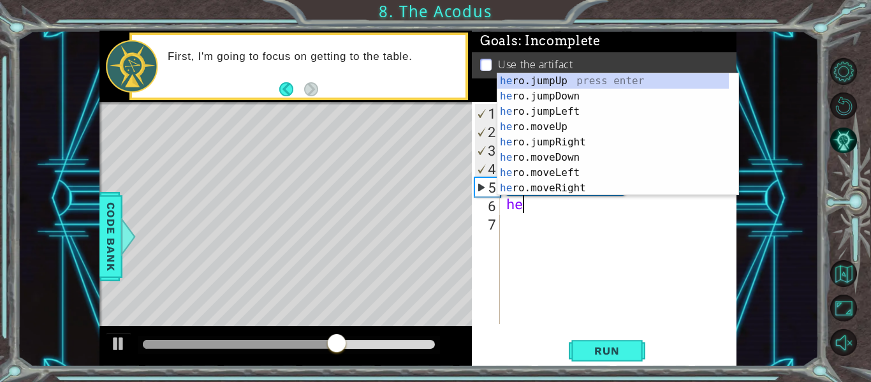
scroll to position [0, 1]
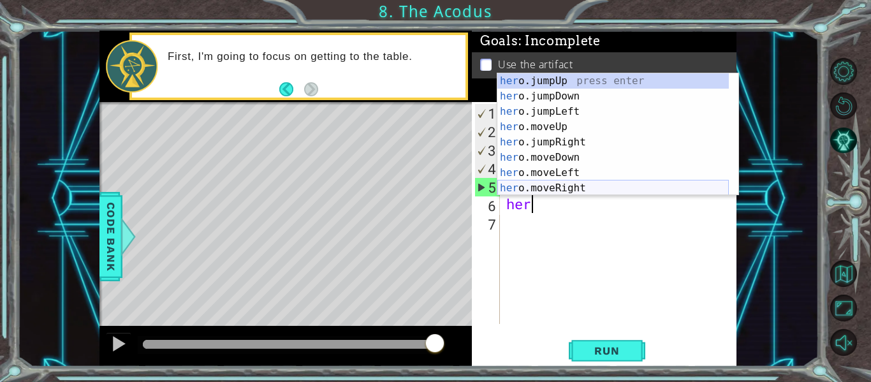
click at [569, 182] on div "her o.jumpUp press enter her o.jumpDown press enter her o.jumpLeft press enter …" at bounding box center [612, 149] width 231 height 153
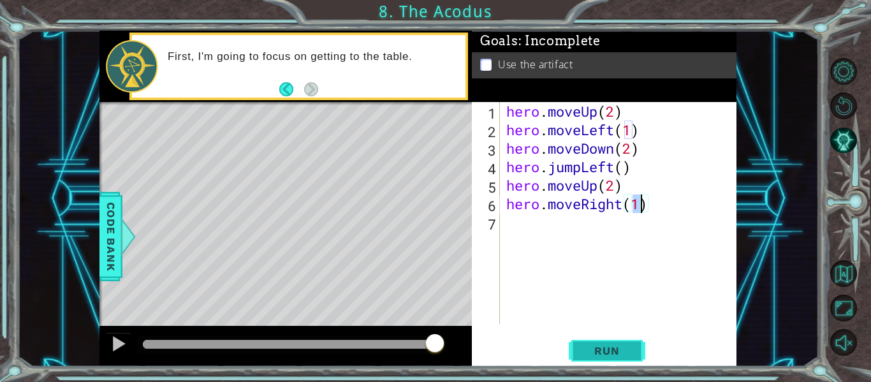
type textarea "hero.moveRight(1)"
click at [600, 340] on button "Run" at bounding box center [607, 351] width 77 height 26
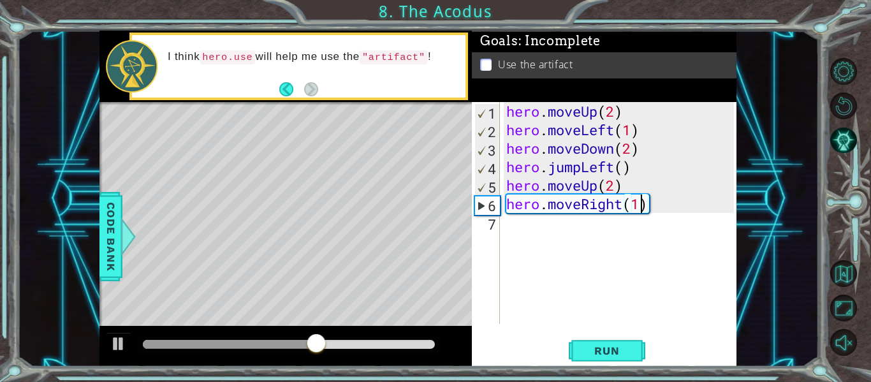
click at [509, 229] on div "hero . moveUp ( 2 ) hero . moveLeft ( 1 ) hero . moveDown ( 2 ) hero . jumpLeft…" at bounding box center [622, 231] width 237 height 259
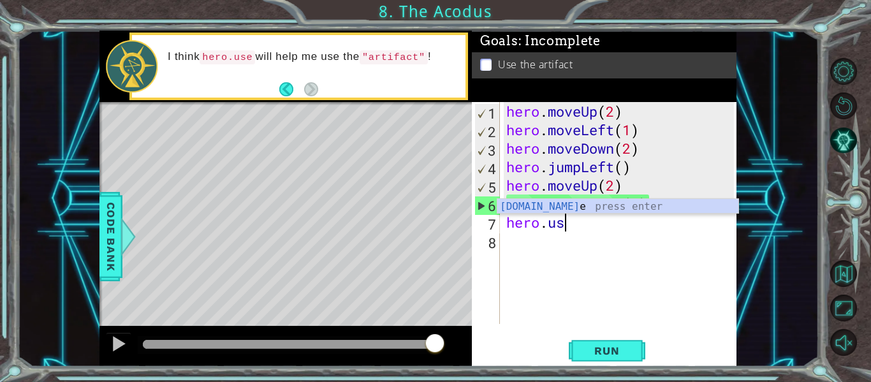
scroll to position [0, 3]
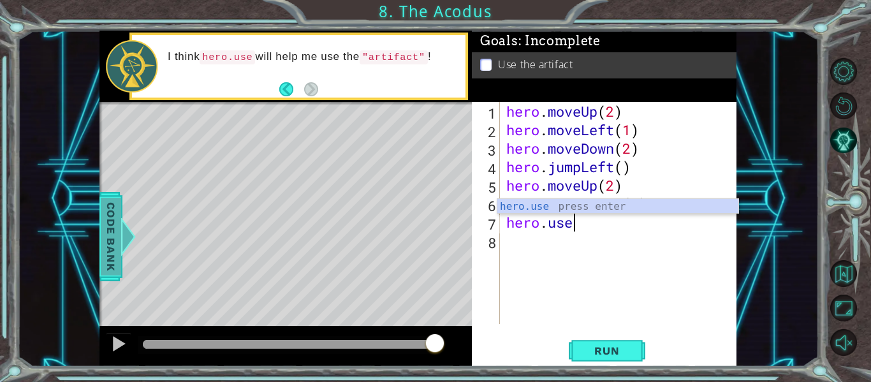
click at [106, 258] on span "Code Bank" at bounding box center [111, 237] width 20 height 78
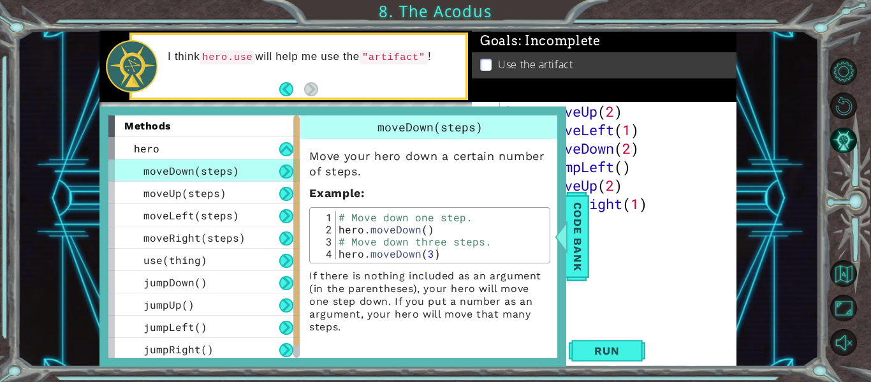
scroll to position [0, 0]
click at [861, 173] on div at bounding box center [851, 206] width 39 height 99
click at [485, 57] on li "Use the artifact" at bounding box center [605, 64] width 251 height 15
click at [568, 251] on div at bounding box center [561, 236] width 16 height 38
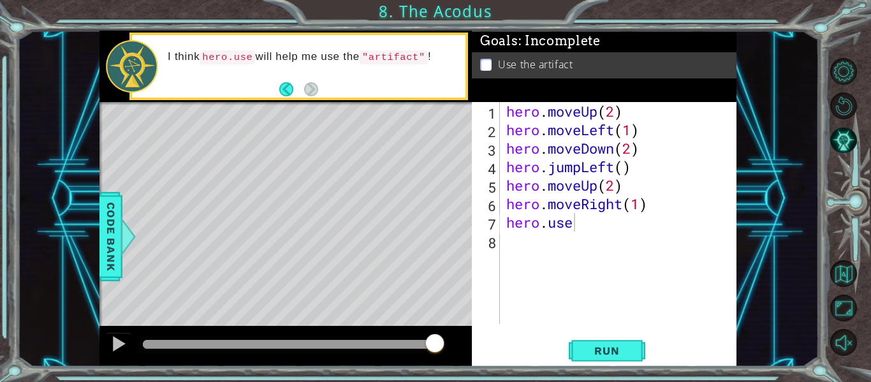
drag, startPoint x: 576, startPoint y: 223, endPoint x: 581, endPoint y: 218, distance: 6.8
click at [579, 220] on div "hero . moveUp ( 2 ) hero . moveLeft ( 1 ) hero . moveDown ( 2 ) hero . jumpLeft…" at bounding box center [622, 231] width 237 height 259
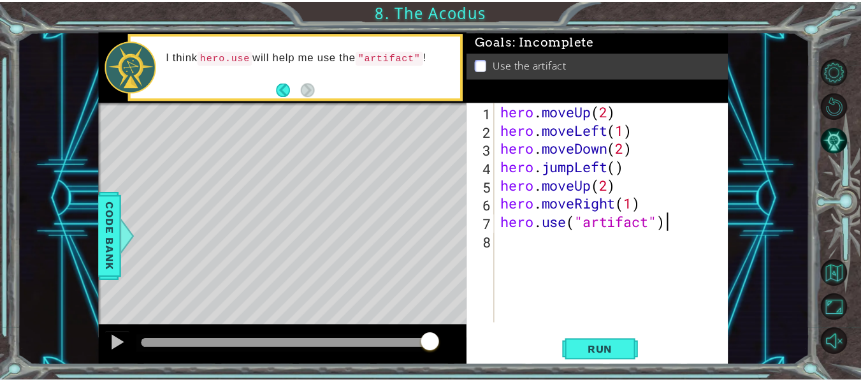
scroll to position [0, 7]
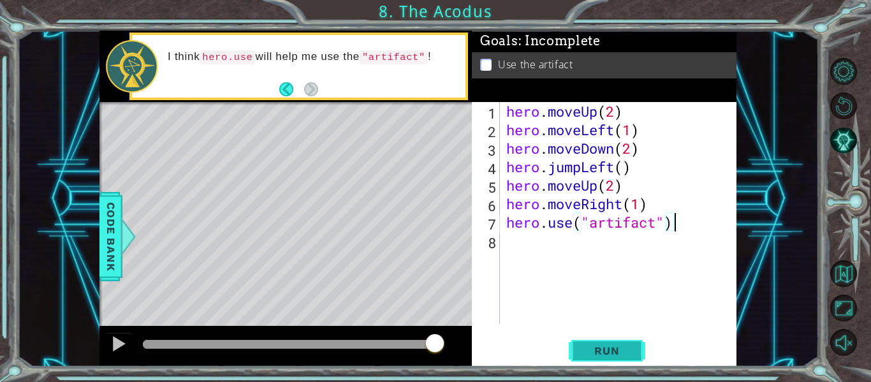
type textarea "hero.use("artifact")"
click at [634, 354] on button "Run" at bounding box center [607, 351] width 77 height 26
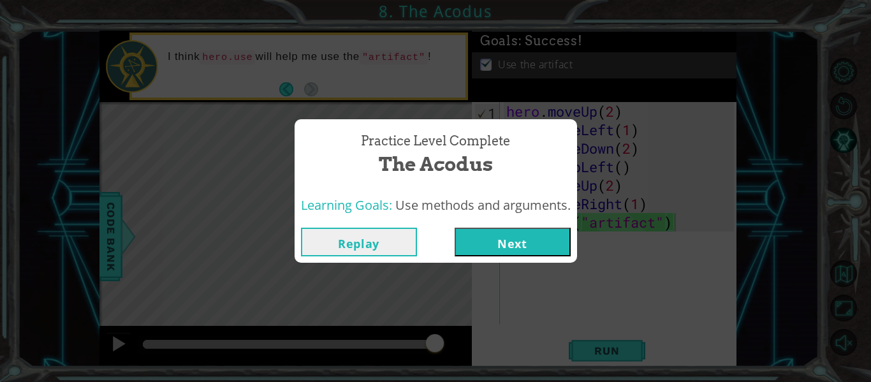
click at [525, 246] on button "Next" at bounding box center [513, 242] width 116 height 29
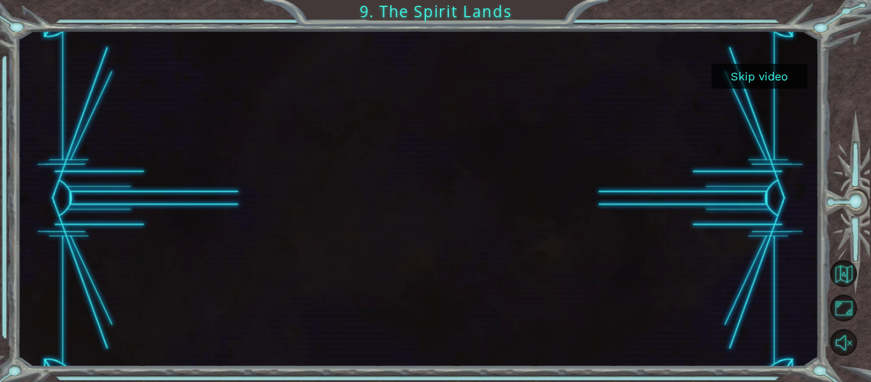
click at [777, 70] on button "Skip video" at bounding box center [759, 76] width 96 height 25
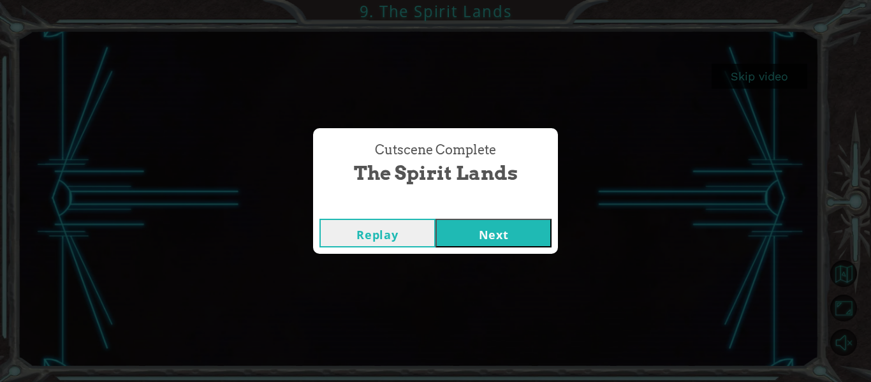
click at [523, 227] on button "Next" at bounding box center [493, 233] width 116 height 29
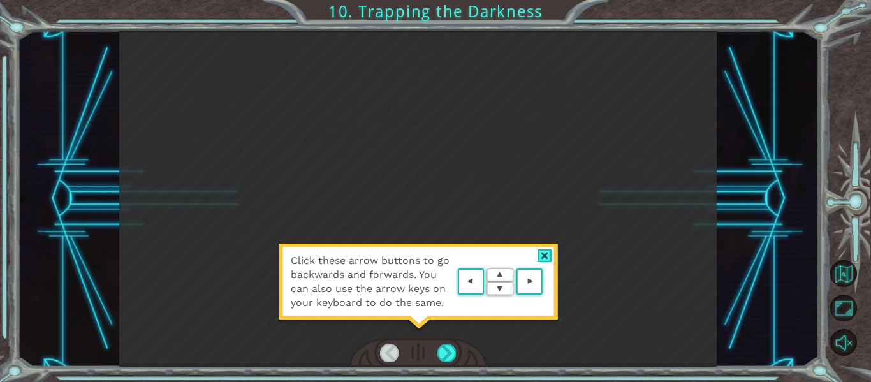
click at [547, 249] on div at bounding box center [544, 255] width 15 height 13
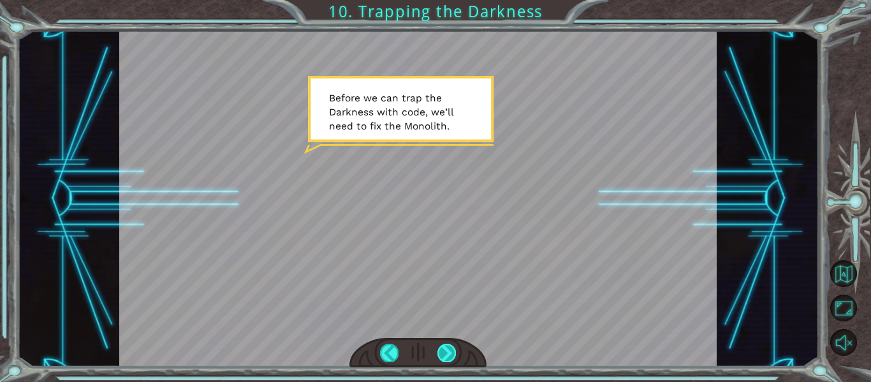
click at [448, 351] on div at bounding box center [446, 353] width 18 height 18
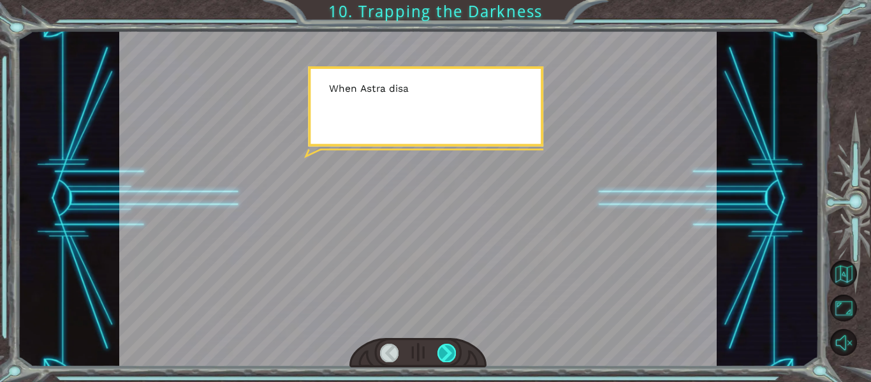
click at [447, 351] on div at bounding box center [446, 353] width 18 height 18
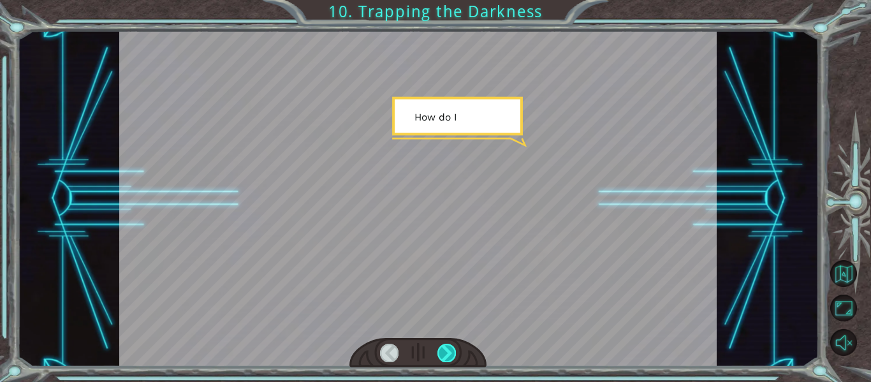
click at [447, 351] on div at bounding box center [446, 353] width 18 height 18
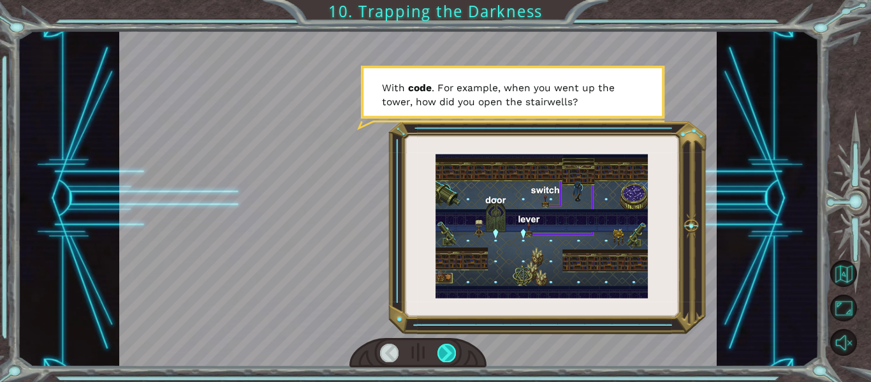
click at [447, 351] on div at bounding box center [446, 353] width 18 height 18
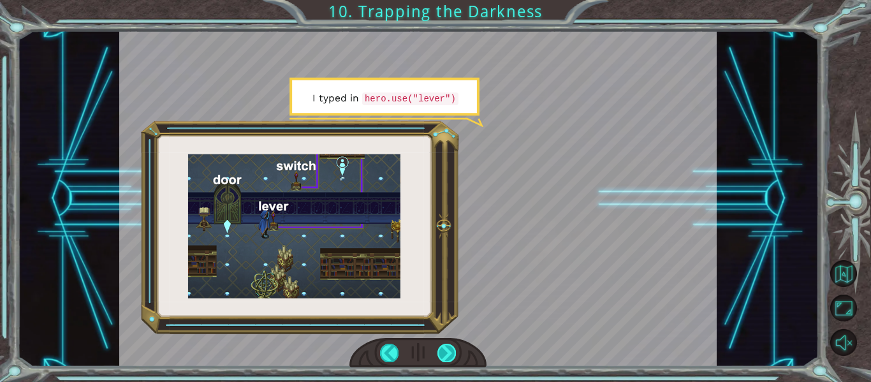
click at [447, 353] on div at bounding box center [446, 353] width 18 height 18
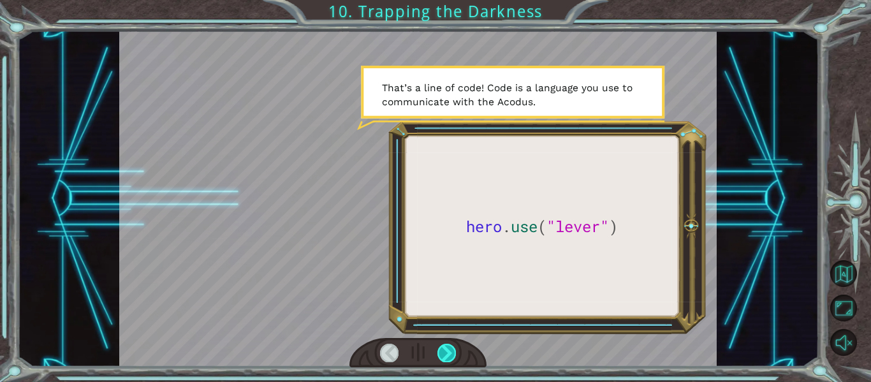
click at [448, 353] on div at bounding box center [446, 353] width 18 height 18
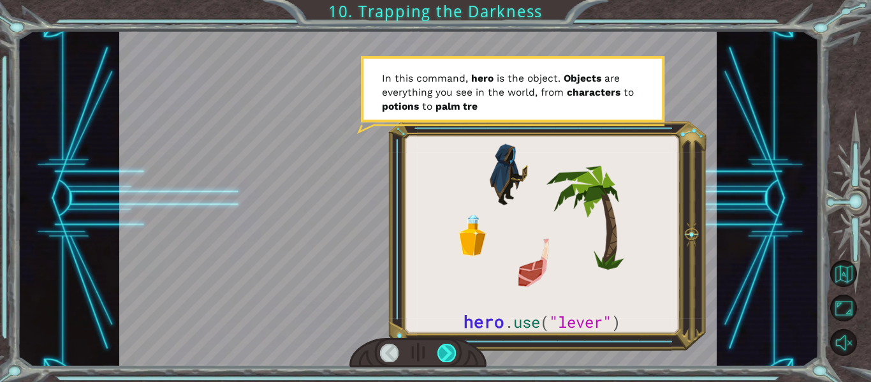
click at [448, 353] on div at bounding box center [446, 353] width 18 height 18
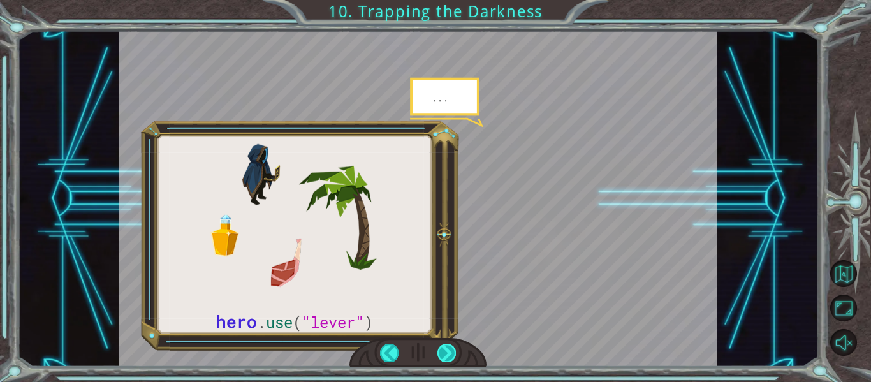
click at [448, 353] on div at bounding box center [446, 353] width 18 height 18
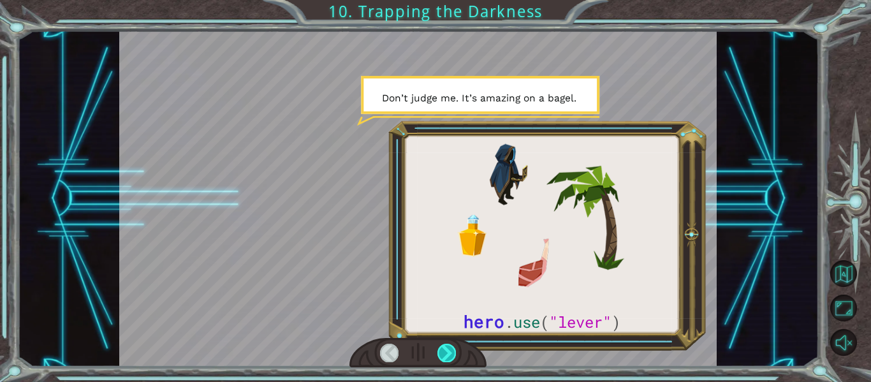
click at [448, 353] on div at bounding box center [446, 353] width 18 height 18
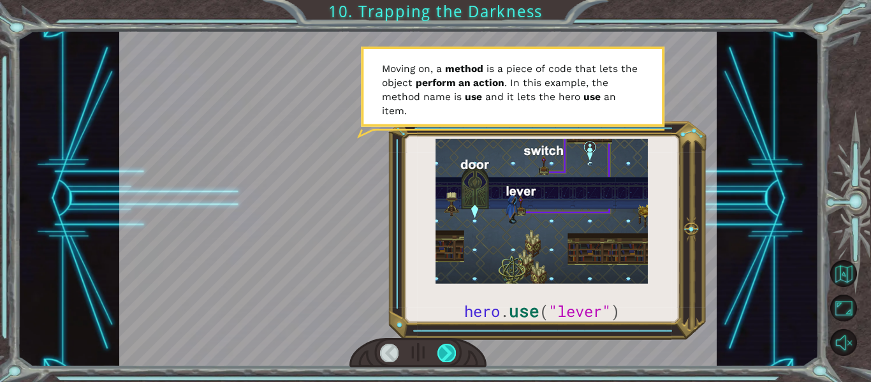
click at [451, 351] on div at bounding box center [446, 353] width 18 height 18
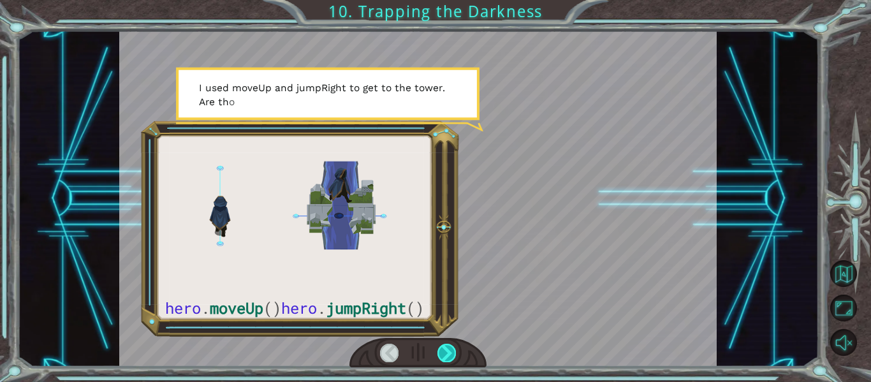
click at [443, 348] on div at bounding box center [446, 353] width 18 height 18
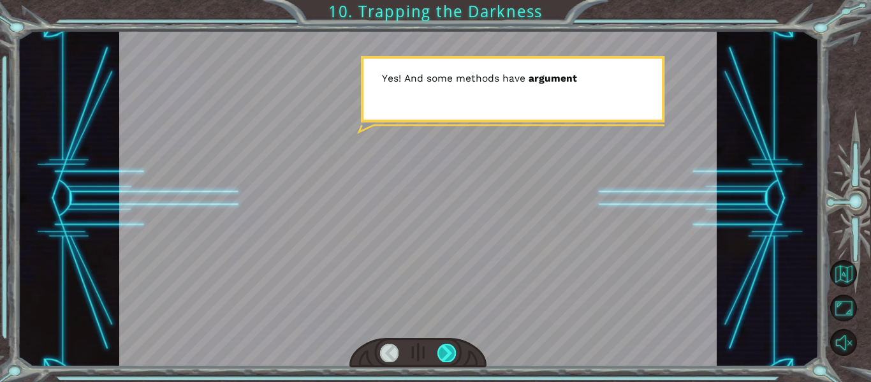
click at [448, 344] on div at bounding box center [446, 353] width 18 height 18
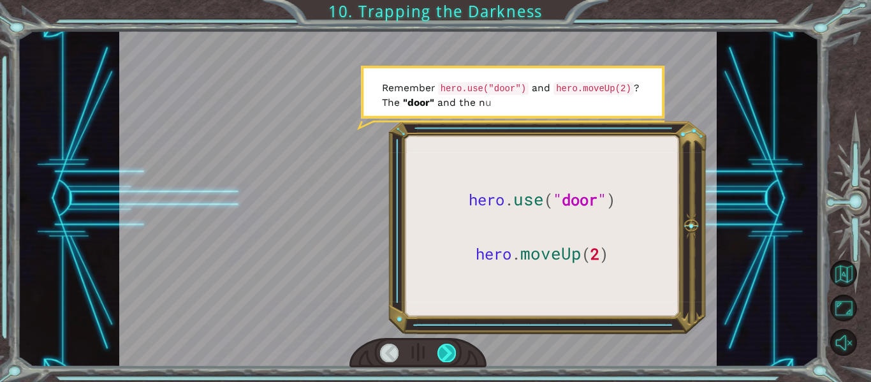
click at [453, 352] on div at bounding box center [446, 353] width 18 height 18
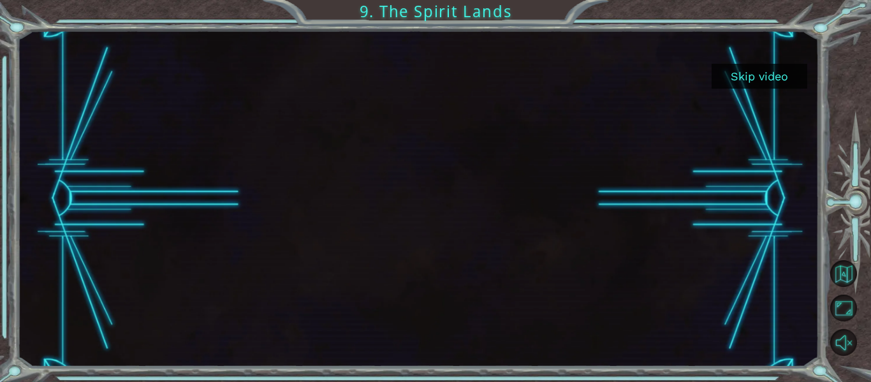
drag, startPoint x: 54, startPoint y: 1, endPoint x: 247, endPoint y: 67, distance: 204.2
click at [247, 67] on div at bounding box center [417, 199] width 597 height 336
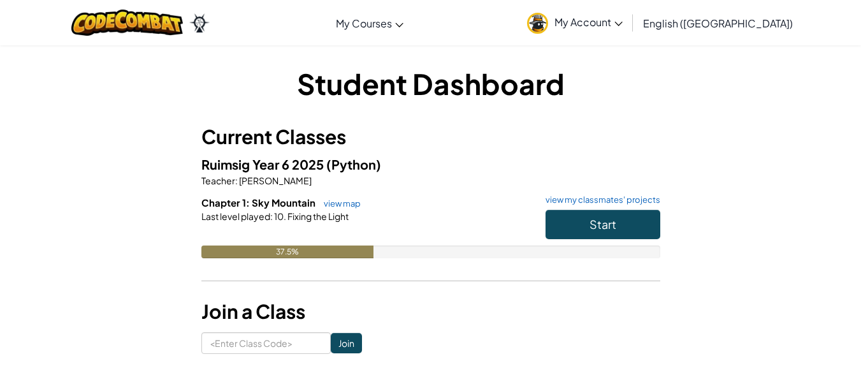
drag, startPoint x: 128, startPoint y: 6, endPoint x: 691, endPoint y: 31, distance: 563.5
click at [629, 31] on link "My Account" at bounding box center [575, 23] width 108 height 40
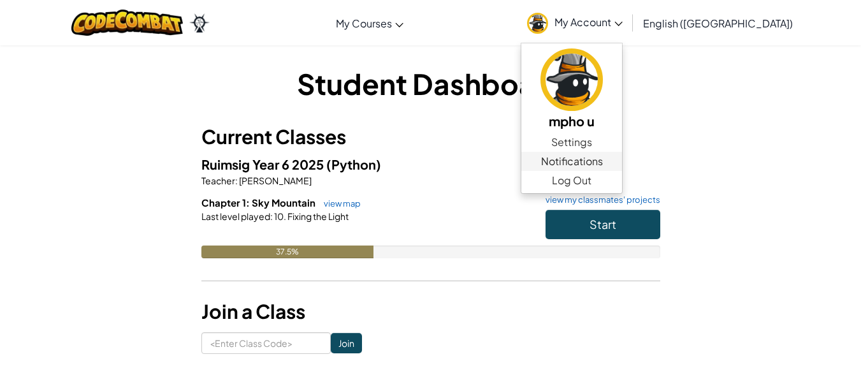
click at [603, 166] on span "Notifications" at bounding box center [572, 161] width 62 height 15
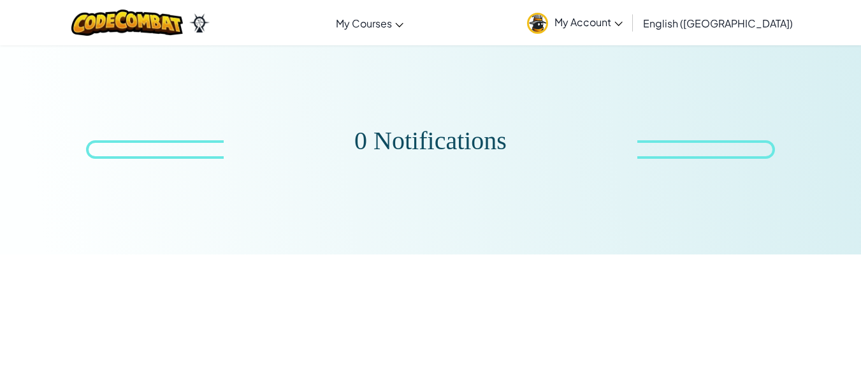
click at [629, 32] on link "My Account" at bounding box center [575, 23] width 108 height 40
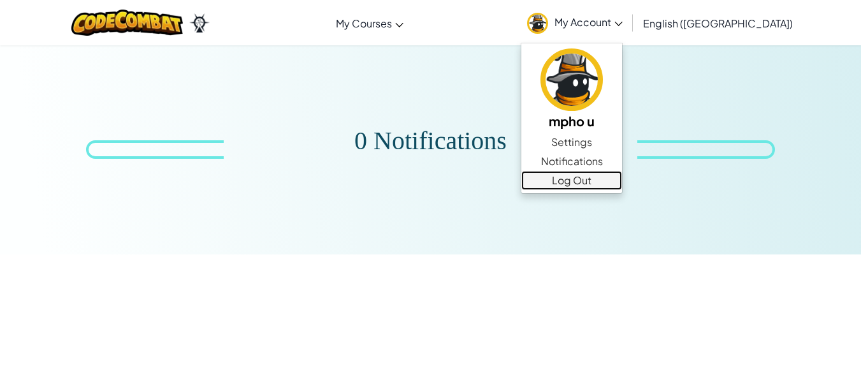
click at [622, 182] on link "Log Out" at bounding box center [571, 180] width 101 height 19
